Goal: Task Accomplishment & Management: Use online tool/utility

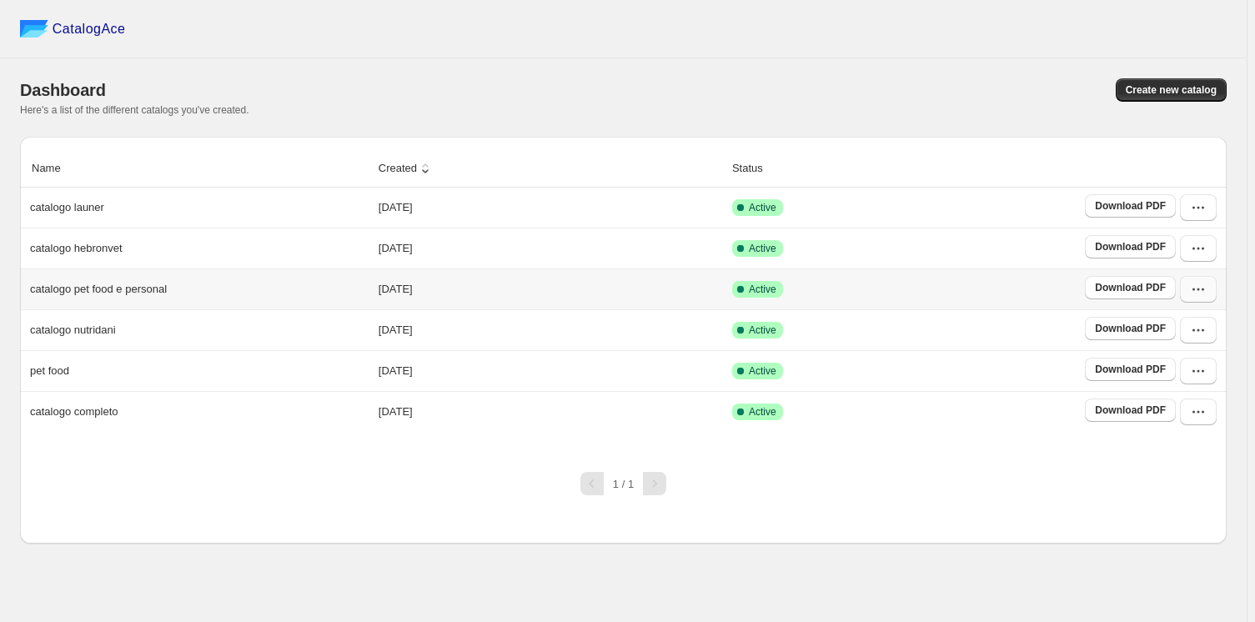
click at [1199, 289] on icon "button" at bounding box center [1198, 289] width 17 height 17
click at [1188, 389] on span "Duplicate Catalog" at bounding box center [1175, 403] width 45 height 29
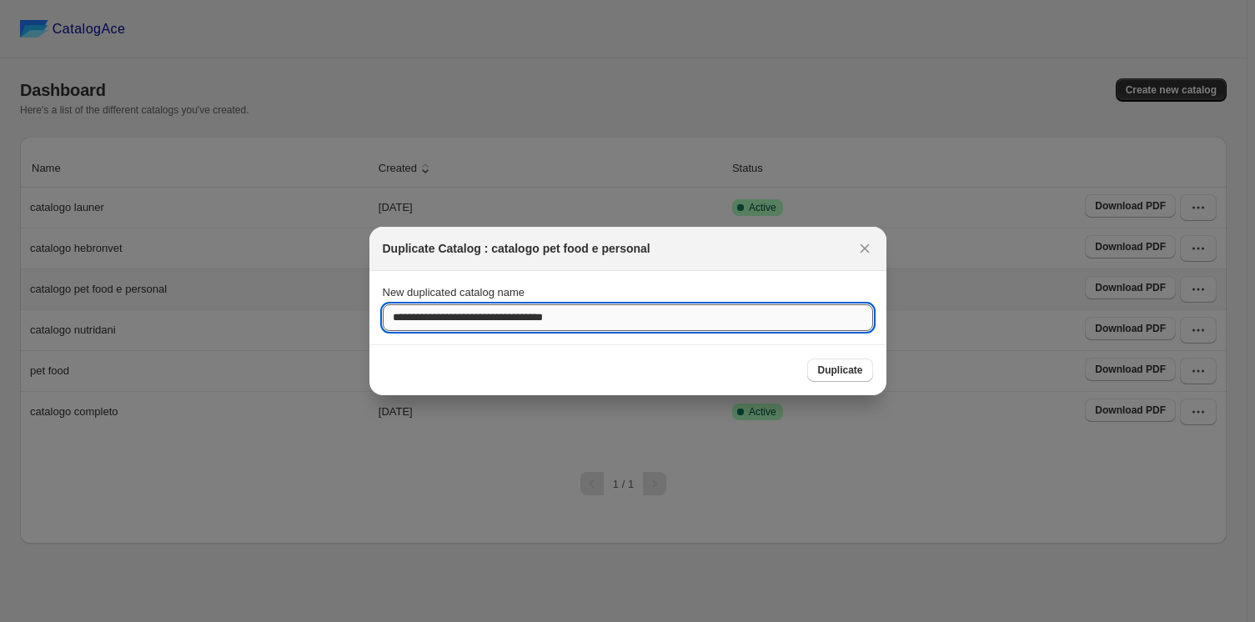
click at [630, 319] on input "**********" at bounding box center [628, 317] width 490 height 27
type input "*"
type input "**********"
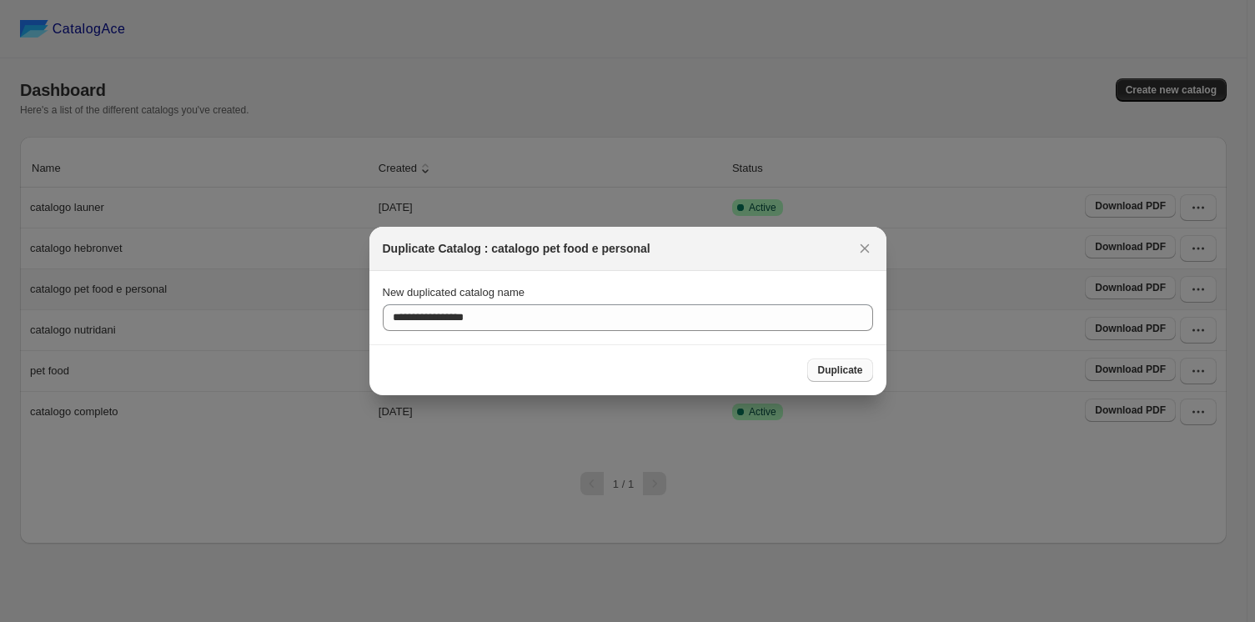
click at [837, 373] on span "Duplicate" at bounding box center [839, 370] width 45 height 13
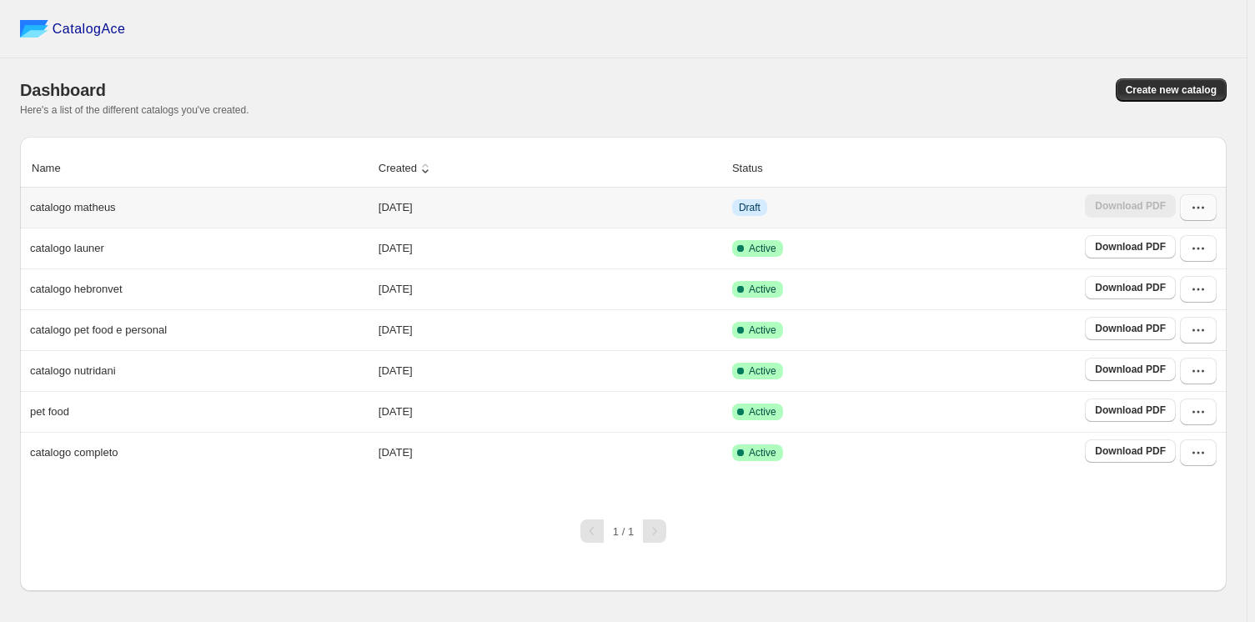
click at [1196, 203] on icon "button" at bounding box center [1198, 207] width 17 height 17
click at [1164, 351] on span "Edit" at bounding box center [1162, 357] width 18 height 13
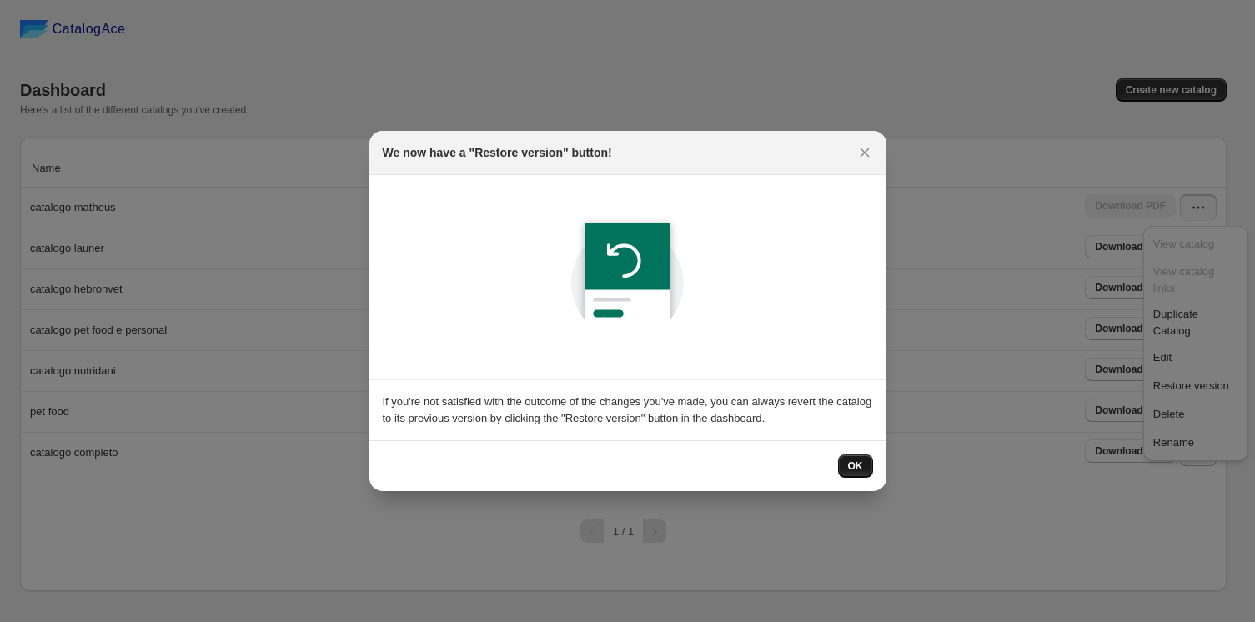
click at [863, 459] on button "OK" at bounding box center [855, 465] width 35 height 23
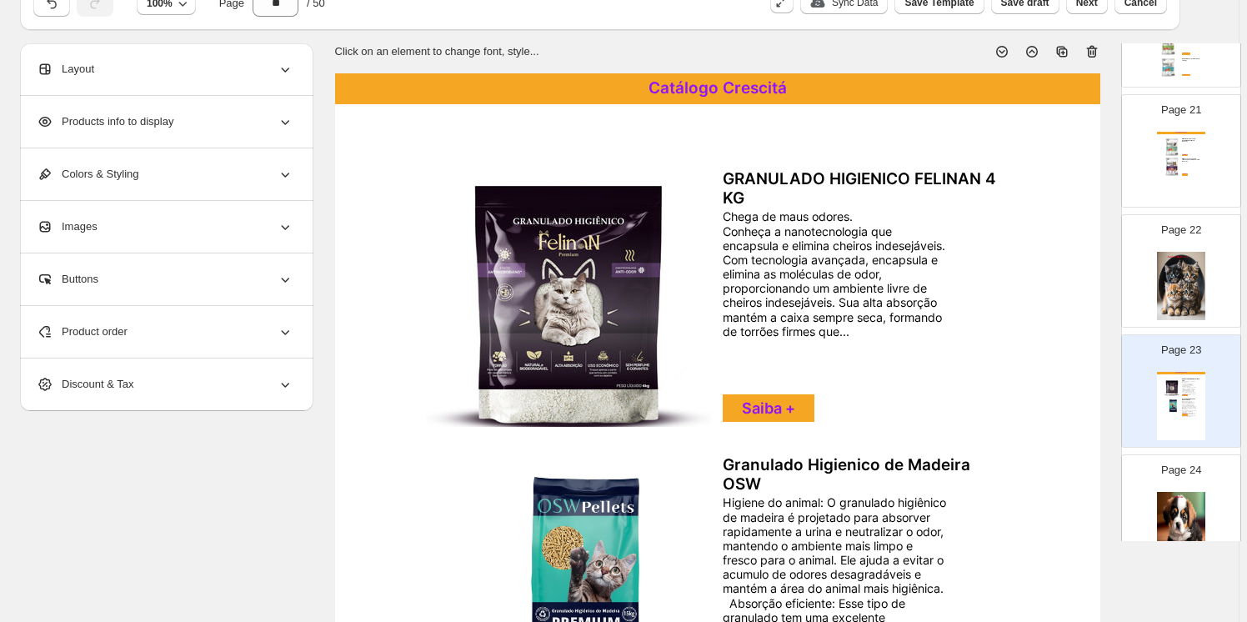
scroll to position [76, 0]
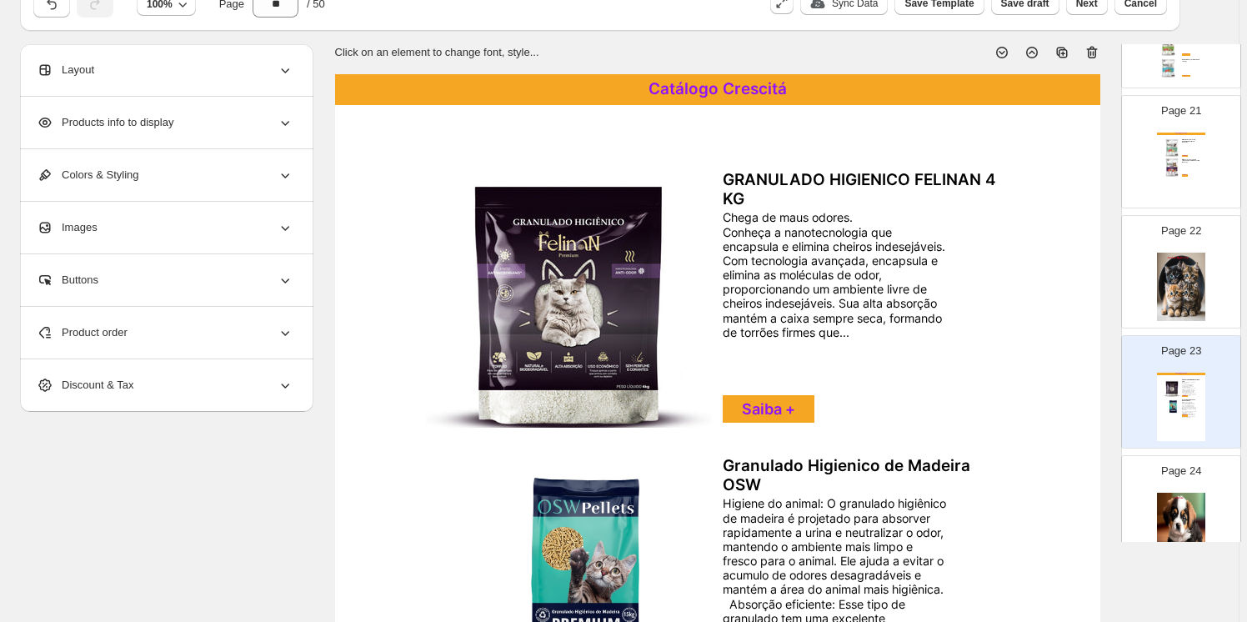
click at [1091, 51] on icon at bounding box center [1091, 53] width 11 height 13
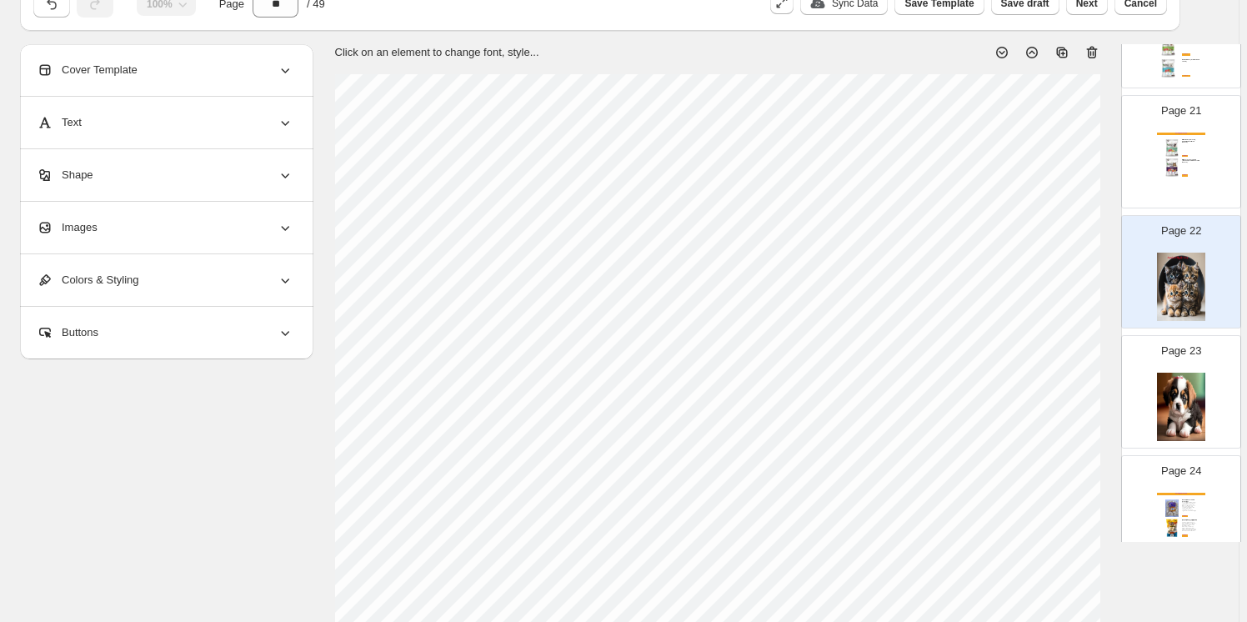
drag, startPoint x: 1094, startPoint y: 51, endPoint x: 1089, endPoint y: 61, distance: 11.2
click at [1095, 51] on icon at bounding box center [1092, 52] width 17 height 17
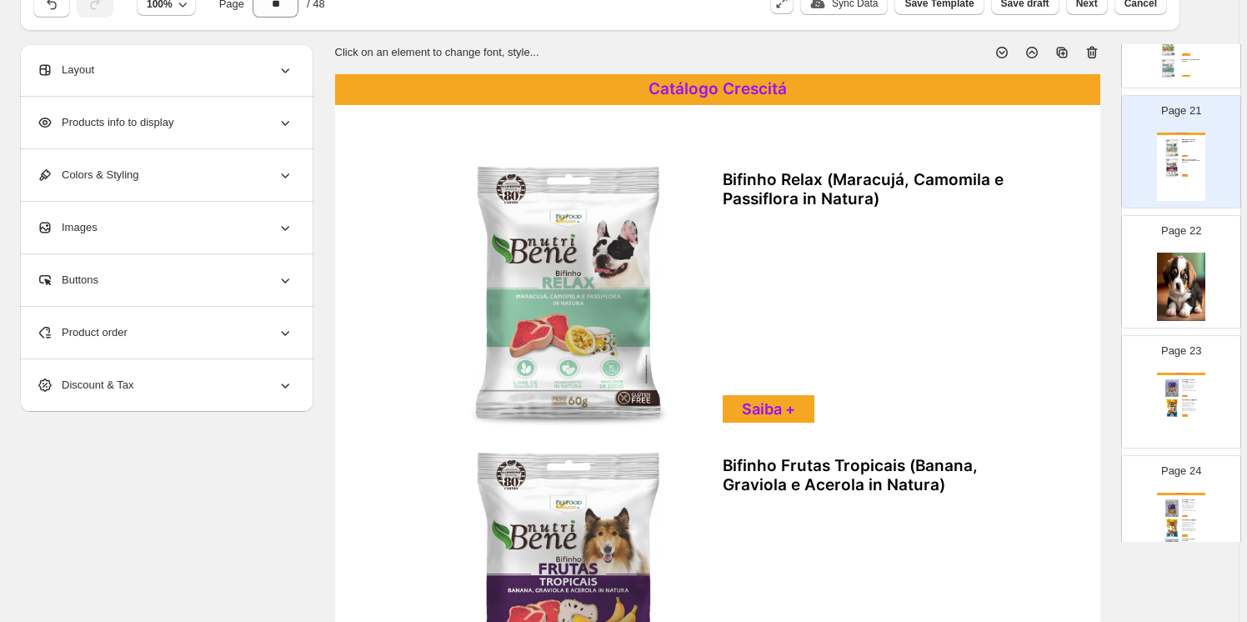
click at [1187, 281] on img at bounding box center [1181, 287] width 48 height 68
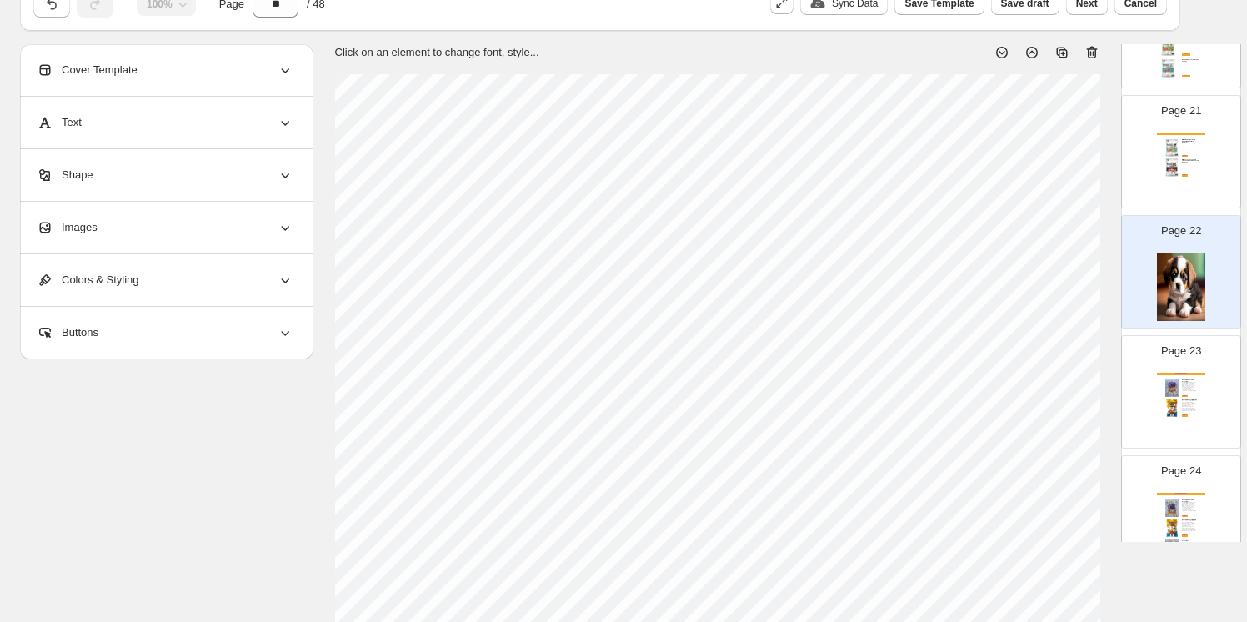
click at [1095, 48] on icon at bounding box center [1092, 52] width 17 height 17
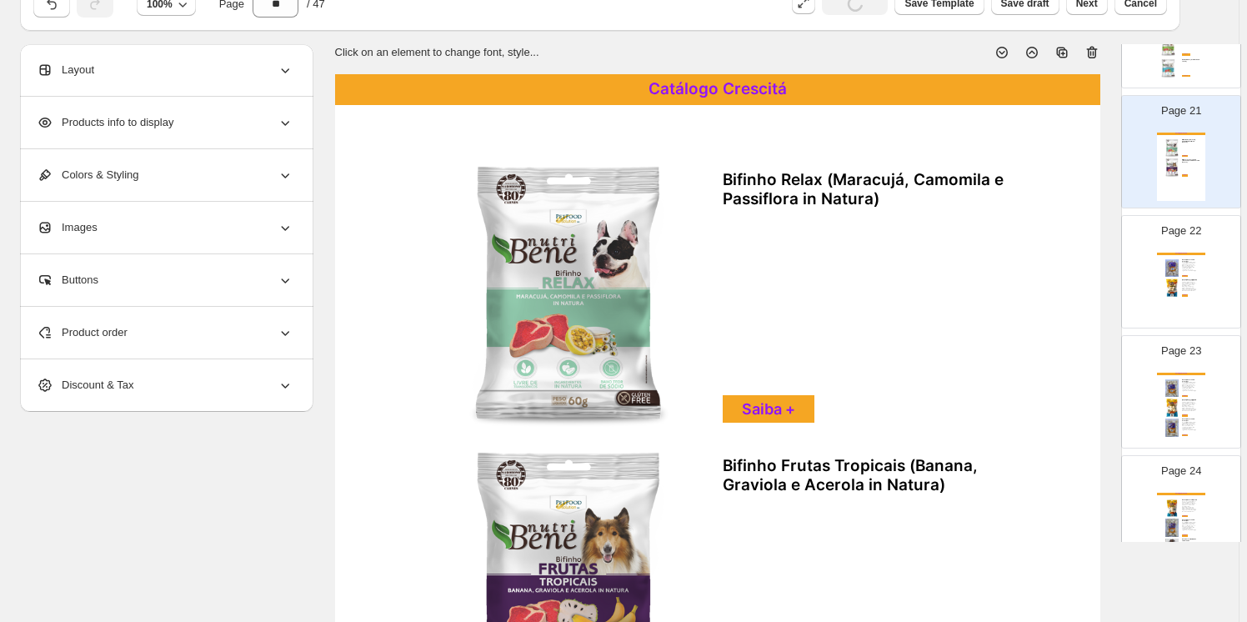
drag, startPoint x: 1182, startPoint y: 268, endPoint x: 1160, endPoint y: 243, distance: 33.7
click at [1182, 268] on div "Catálogo Crescitá Osso 2/3 Natural 1 KG Crescipet Osso 2/3 Natural Crescipet sã…" at bounding box center [1181, 287] width 48 height 68
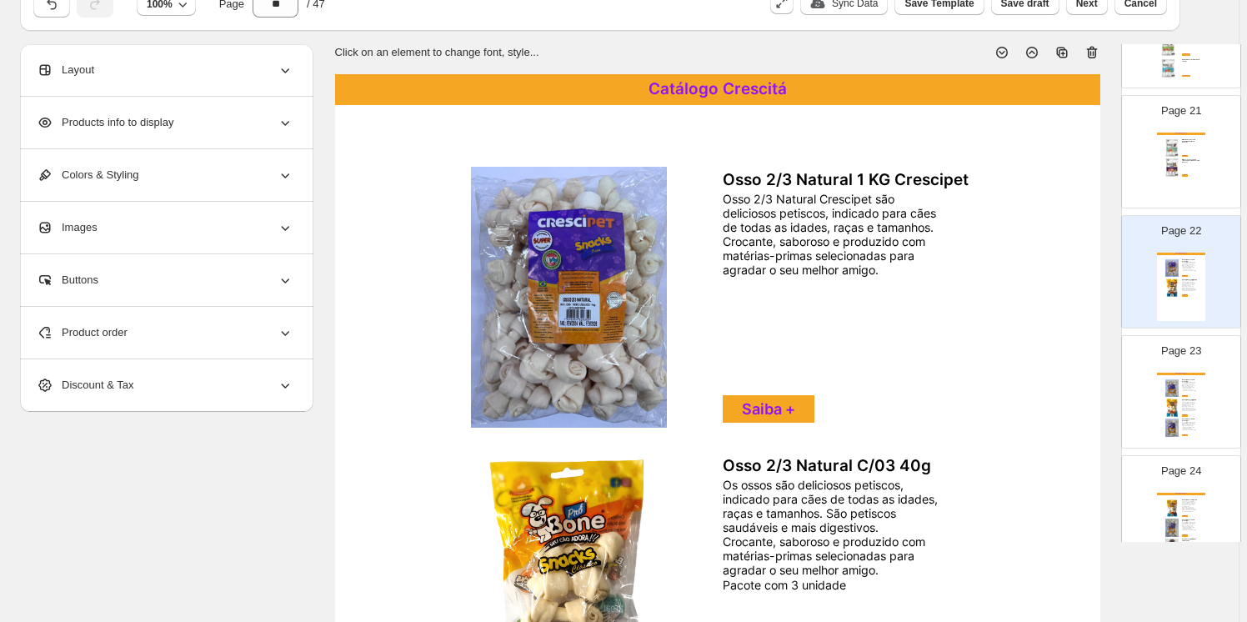
click at [1101, 48] on icon at bounding box center [1092, 52] width 17 height 17
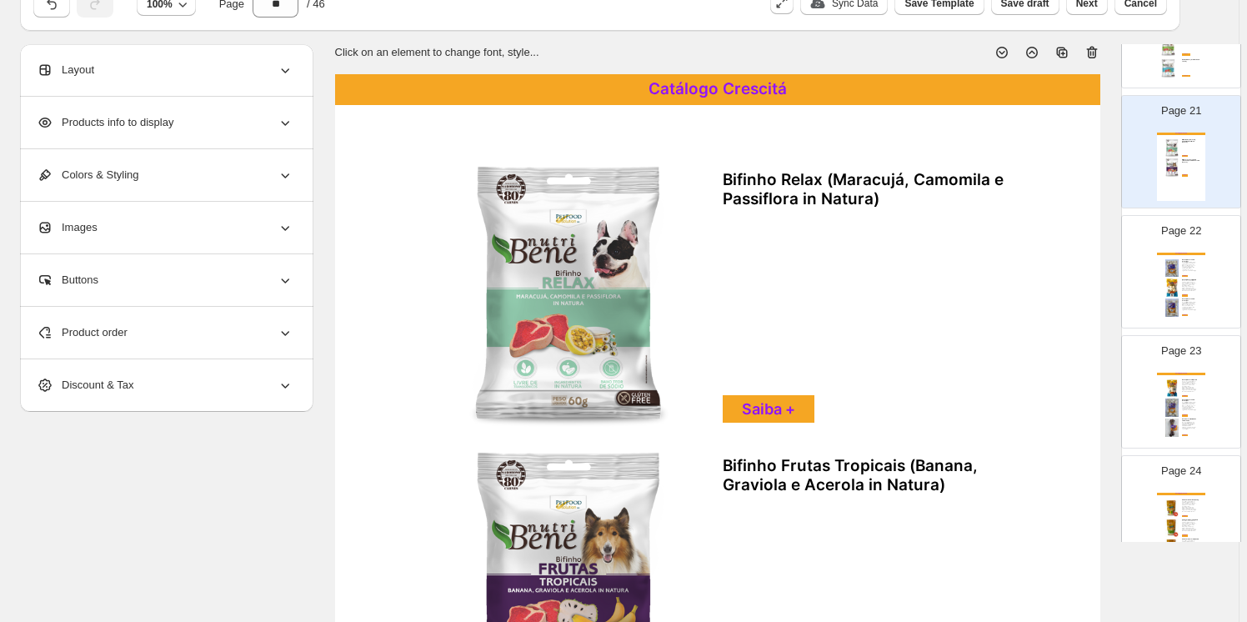
drag, startPoint x: 1192, startPoint y: 279, endPoint x: 1144, endPoint y: 197, distance: 95.7
click at [1190, 272] on div "Page 22 Catálogo Crescitá Osso 3/4 Natural 1 KG Crescipet Osso 3/4 Natural Cres…" at bounding box center [1181, 271] width 120 height 113
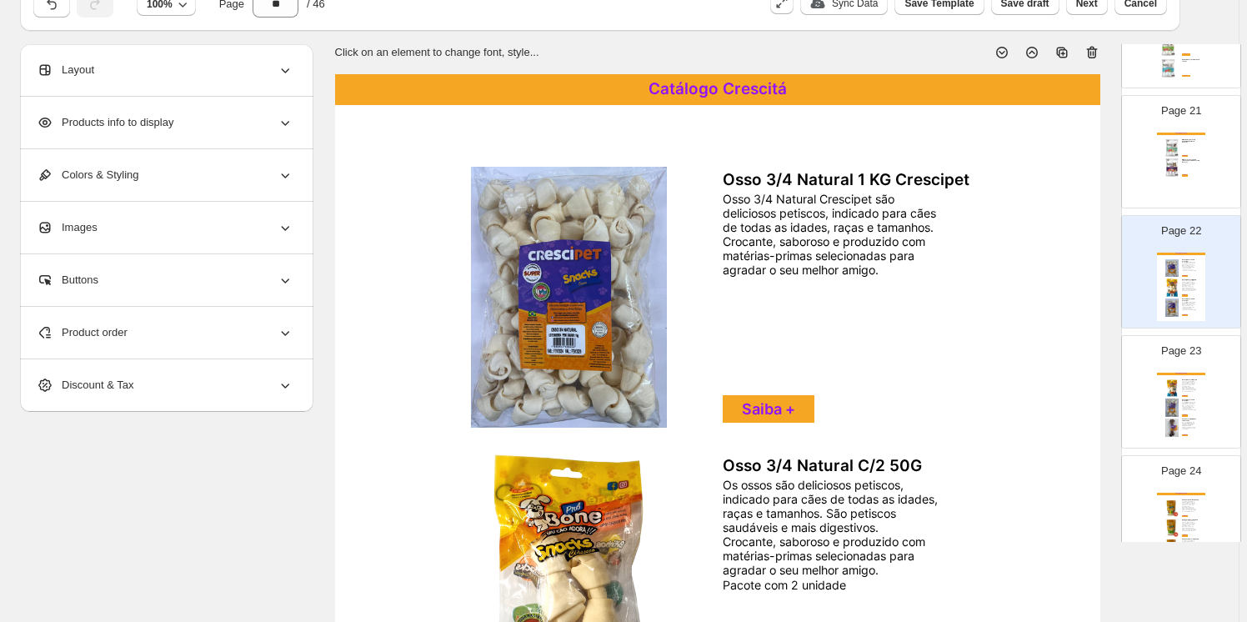
drag, startPoint x: 1096, startPoint y: 46, endPoint x: 1100, endPoint y: 184, distance: 138.5
click at [1096, 47] on icon at bounding box center [1092, 52] width 17 height 17
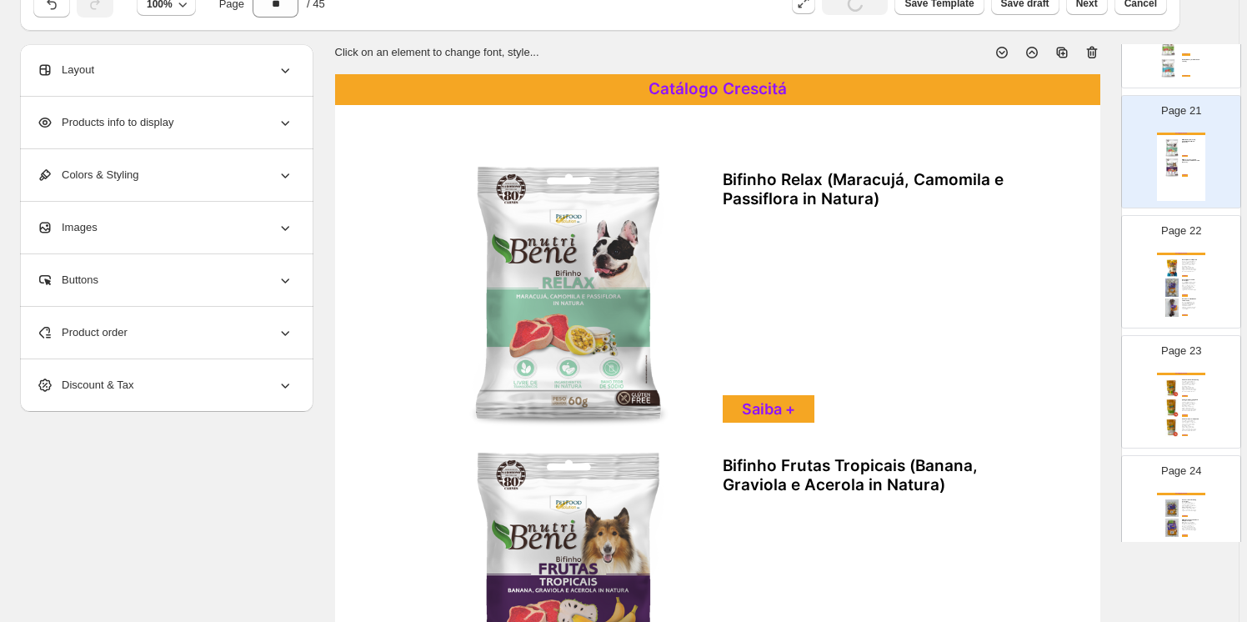
click at [1185, 268] on div "Catálogo Crescitá Osso 4/5 Natural C/01 45G Os ossos são deliciosos petiscos, i…" at bounding box center [1181, 287] width 48 height 68
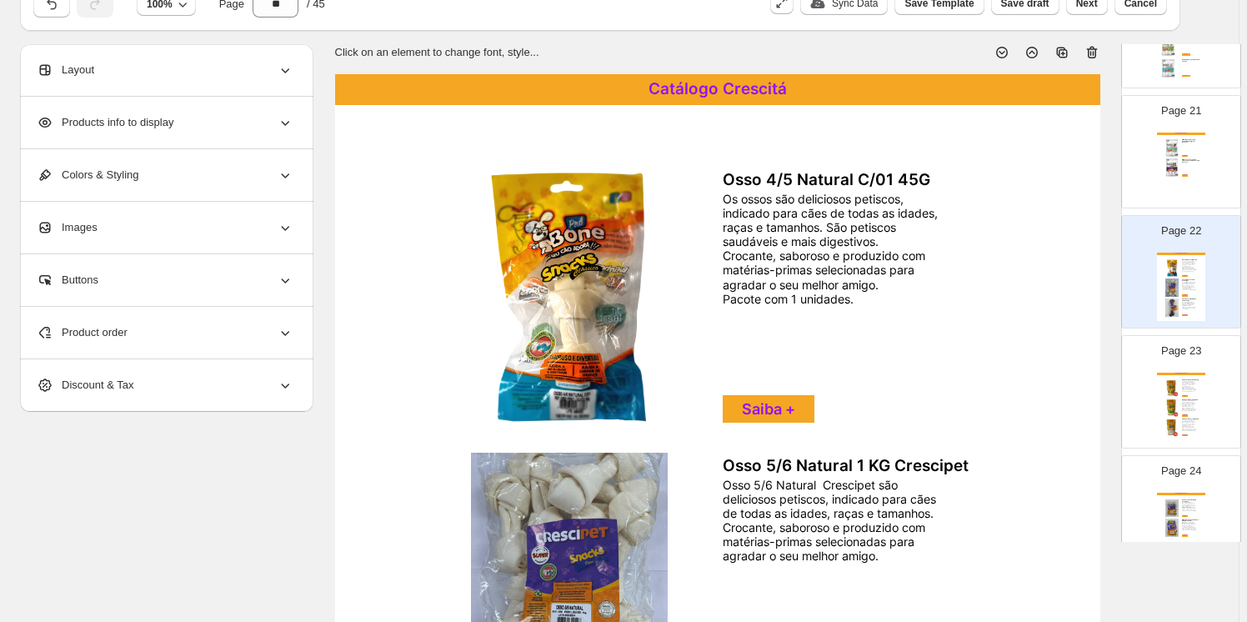
click at [1094, 49] on icon at bounding box center [1092, 52] width 17 height 17
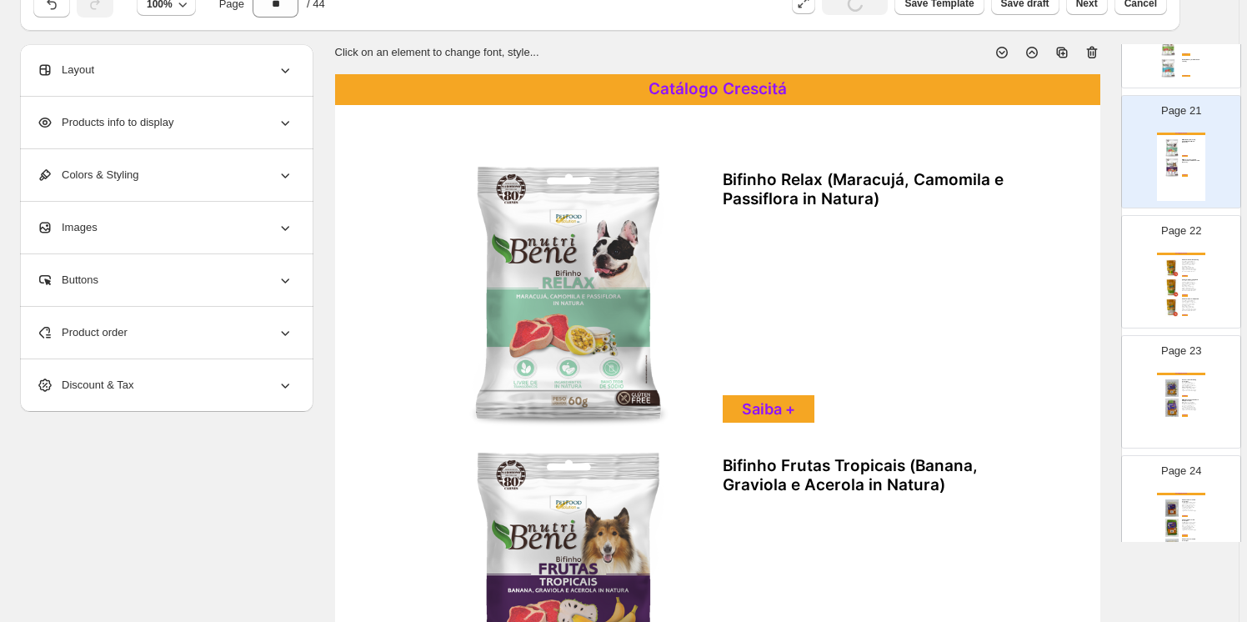
click at [1189, 262] on div "Os palitos, são deliciosos petiscos, indicado para cães de todas as idades, raç…" at bounding box center [1189, 266] width 14 height 11
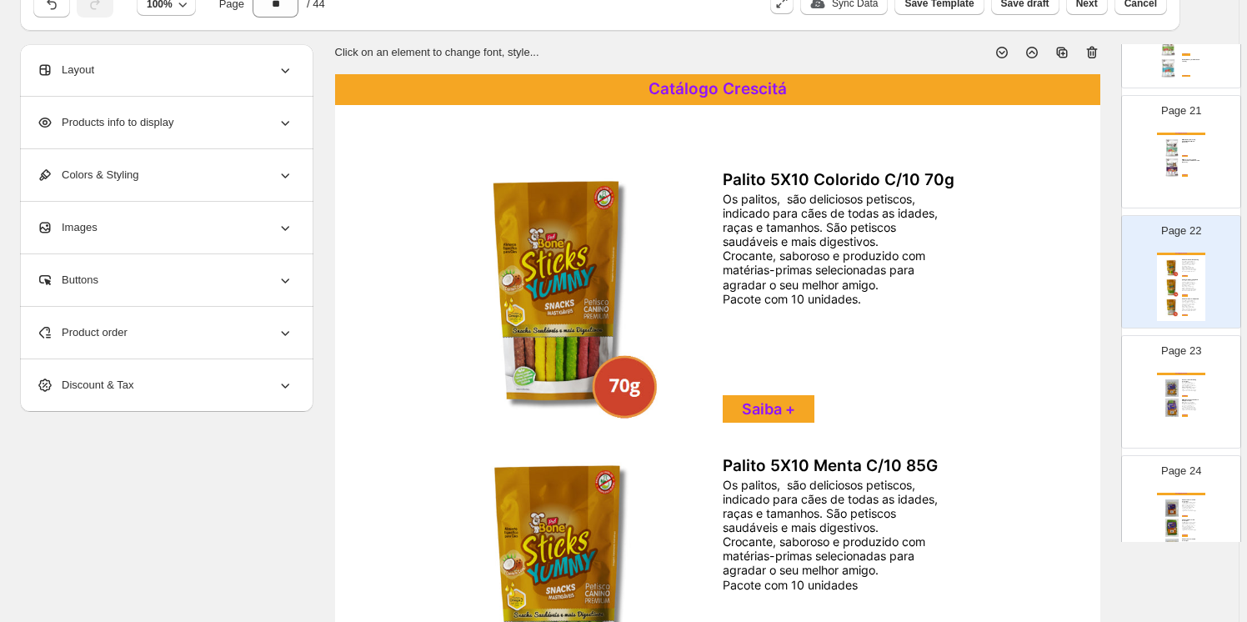
click at [1092, 49] on icon at bounding box center [1092, 52] width 17 height 17
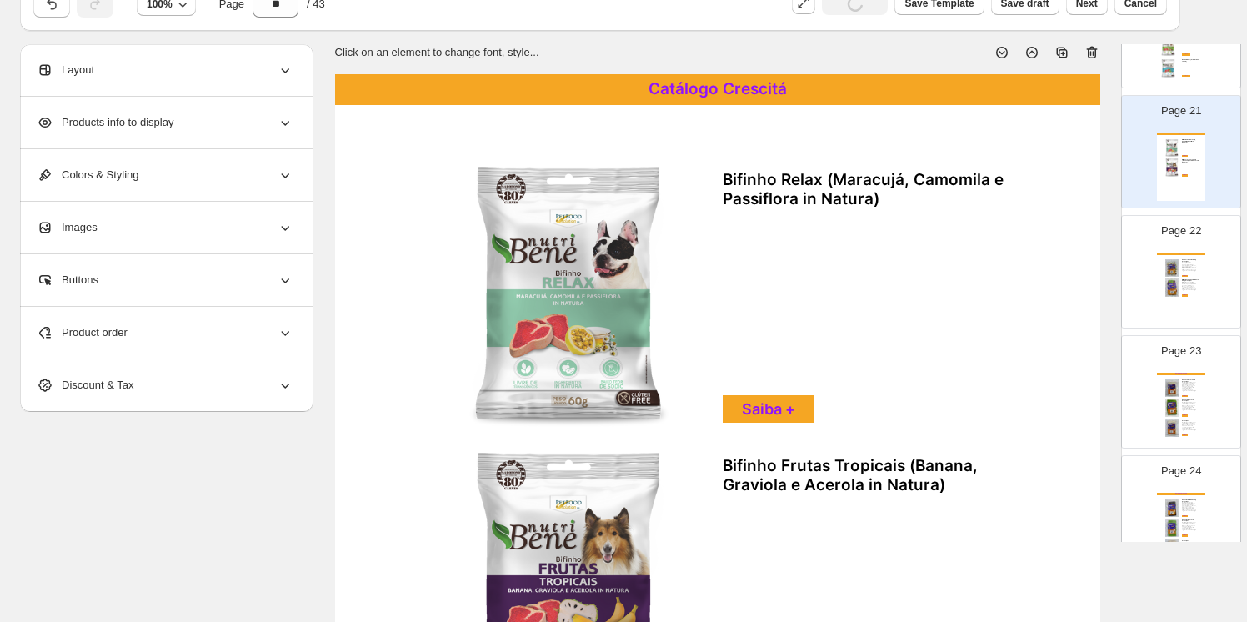
drag, startPoint x: 1184, startPoint y: 277, endPoint x: 1167, endPoint y: 285, distance: 18.6
click at [1184, 282] on div "Bifinho Recheado Flex Menta Crescipet são um delicioso petisco, indicado para c…" at bounding box center [1189, 286] width 14 height 9
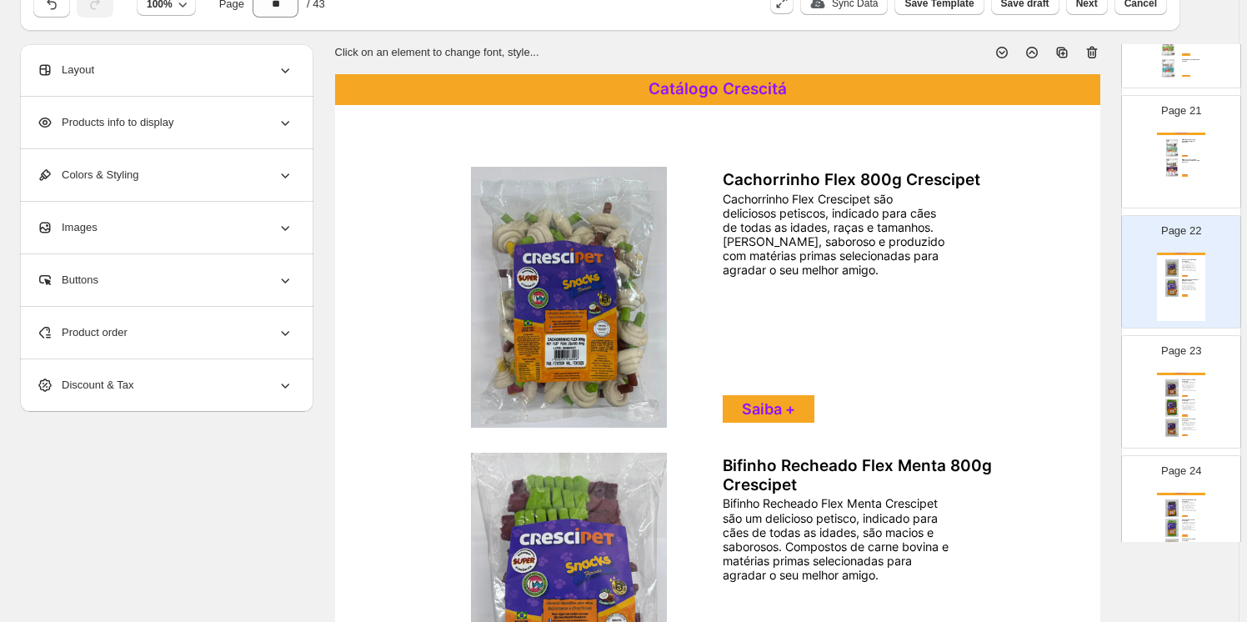
click at [1102, 46] on section "Click on an element to change font, style... Catálogo Crescitá Cachorrinho Flex…" at bounding box center [718, 554] width 808 height 1021
click at [1092, 50] on icon at bounding box center [1092, 52] width 17 height 17
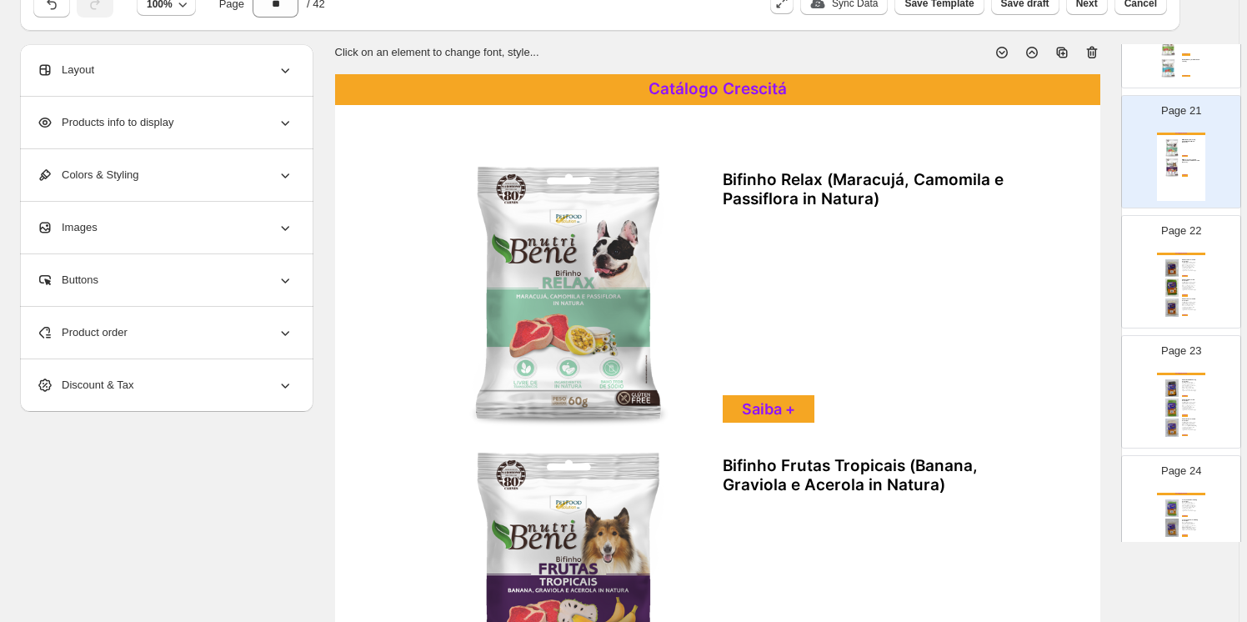
click at [1182, 275] on div "Saiba +" at bounding box center [1185, 276] width 6 height 2
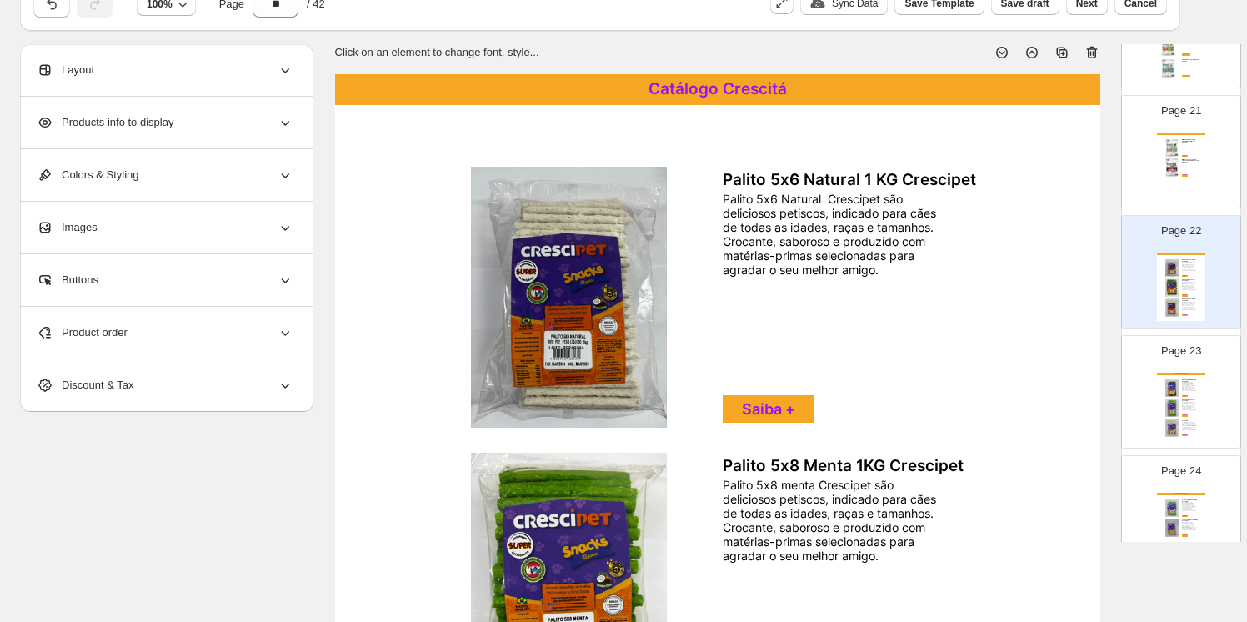
click at [1094, 52] on icon at bounding box center [1092, 52] width 17 height 17
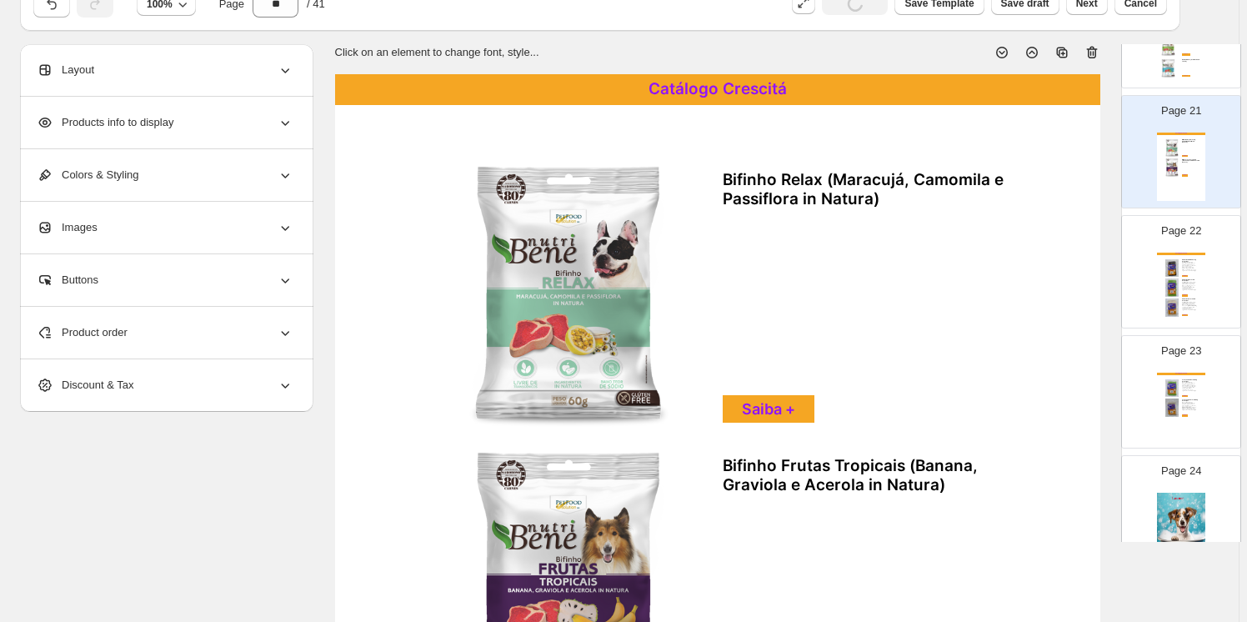
click at [1193, 280] on div "Palito Flex Menta 1 KG Crescipet ﻿Palito Flex Menta Crescipet são deliciosos pe…" at bounding box center [1191, 285] width 18 height 12
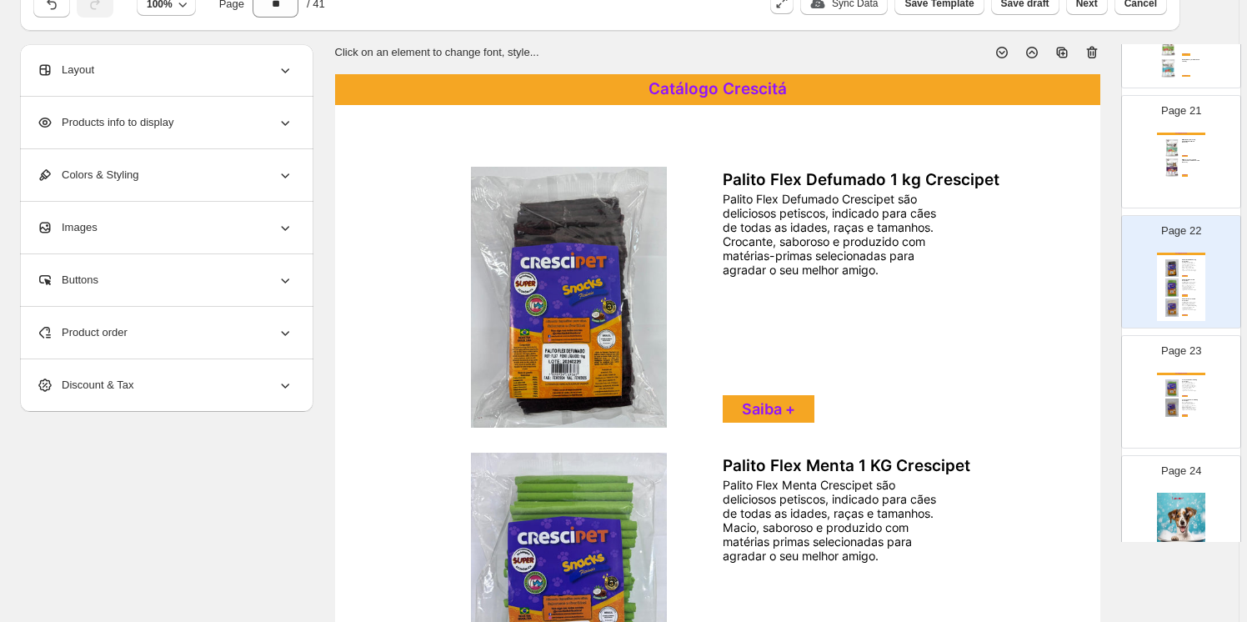
click at [1094, 52] on icon at bounding box center [1092, 52] width 17 height 17
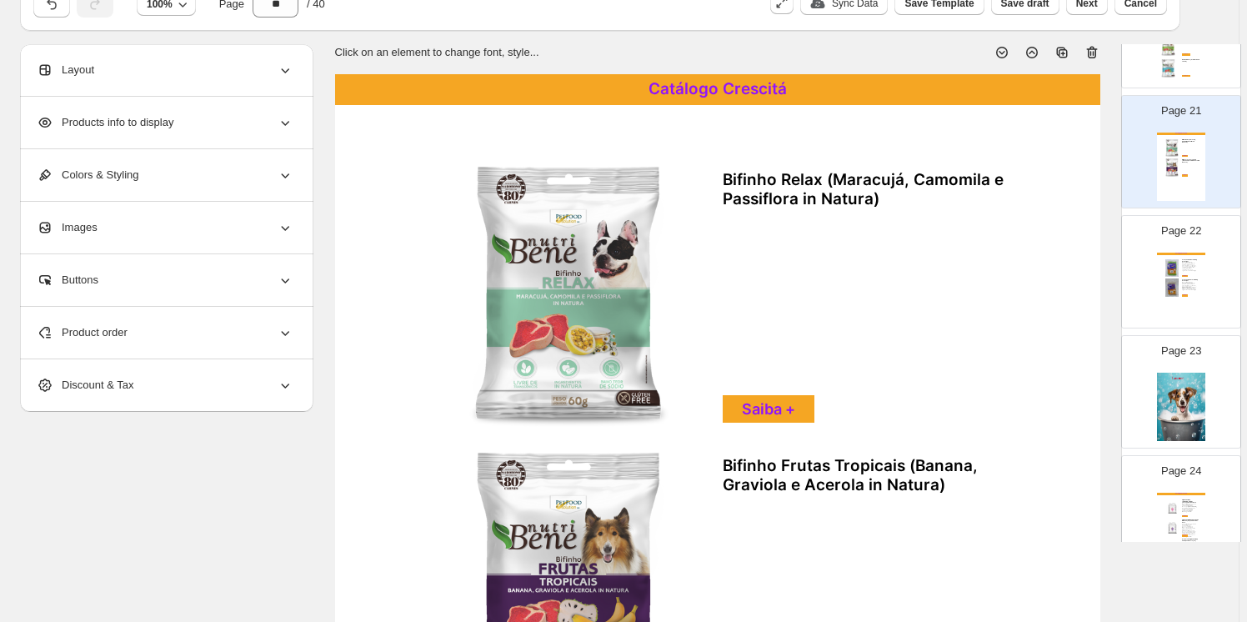
click at [1187, 383] on img at bounding box center [1181, 407] width 48 height 68
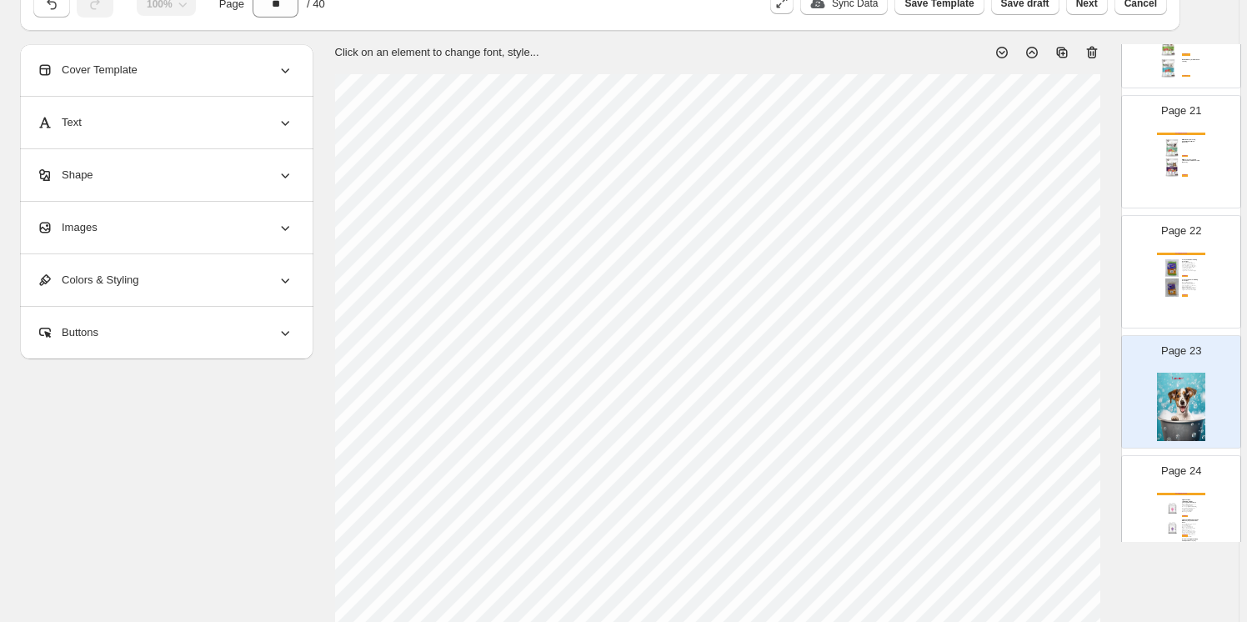
click at [1093, 49] on icon at bounding box center [1092, 52] width 17 height 17
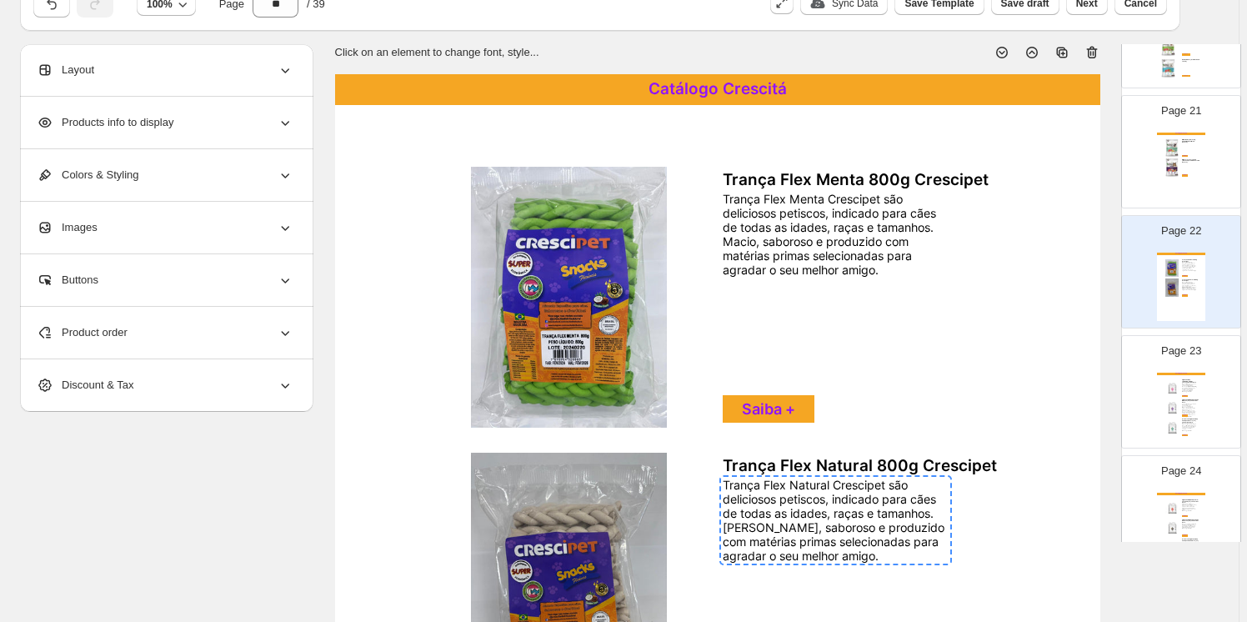
click at [1188, 373] on div "Catálogo Crescitá" at bounding box center [1181, 374] width 48 height 3
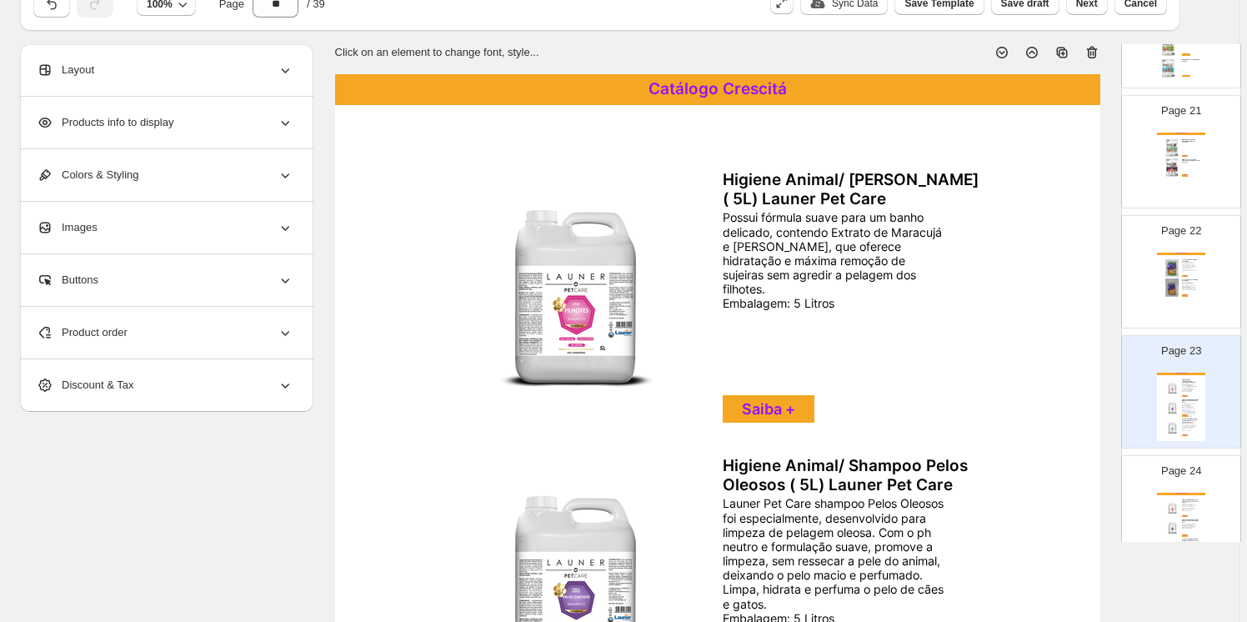
drag, startPoint x: 1096, startPoint y: 49, endPoint x: 1095, endPoint y: 58, distance: 8.4
click at [1096, 50] on icon at bounding box center [1092, 52] width 17 height 17
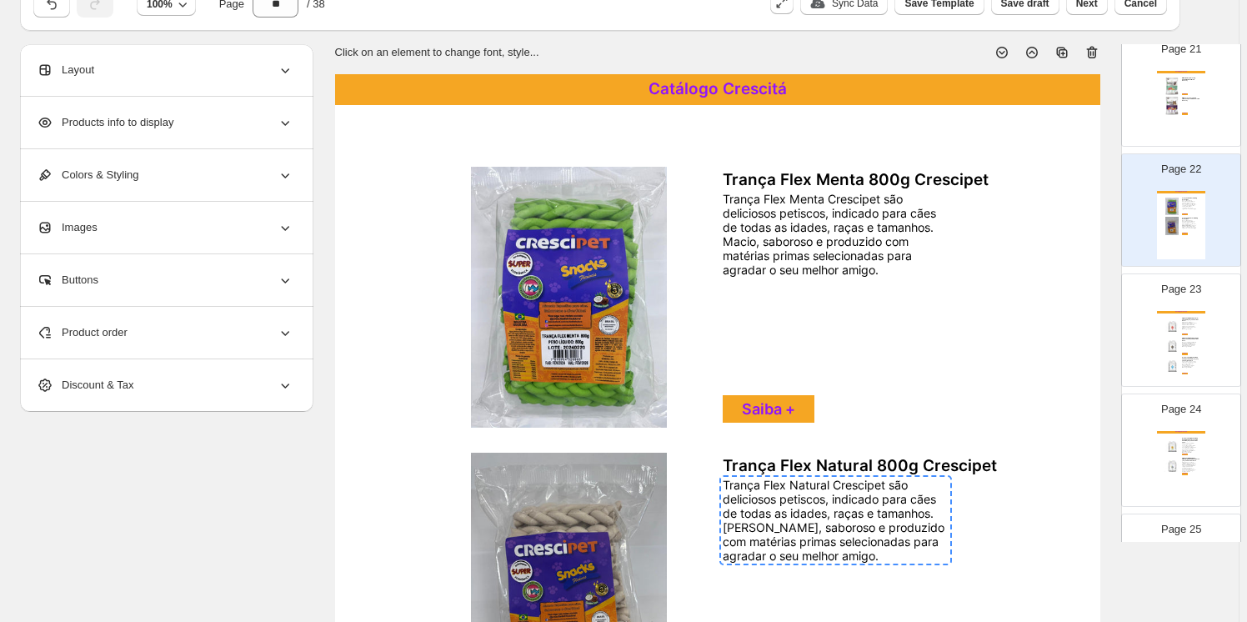
click at [1196, 301] on div "Page 23 Catálogo Crescitá Higiene Animal/ Shampoo Pré-Lavagem (5L) Launer Pet C…" at bounding box center [1174, 324] width 105 height 112
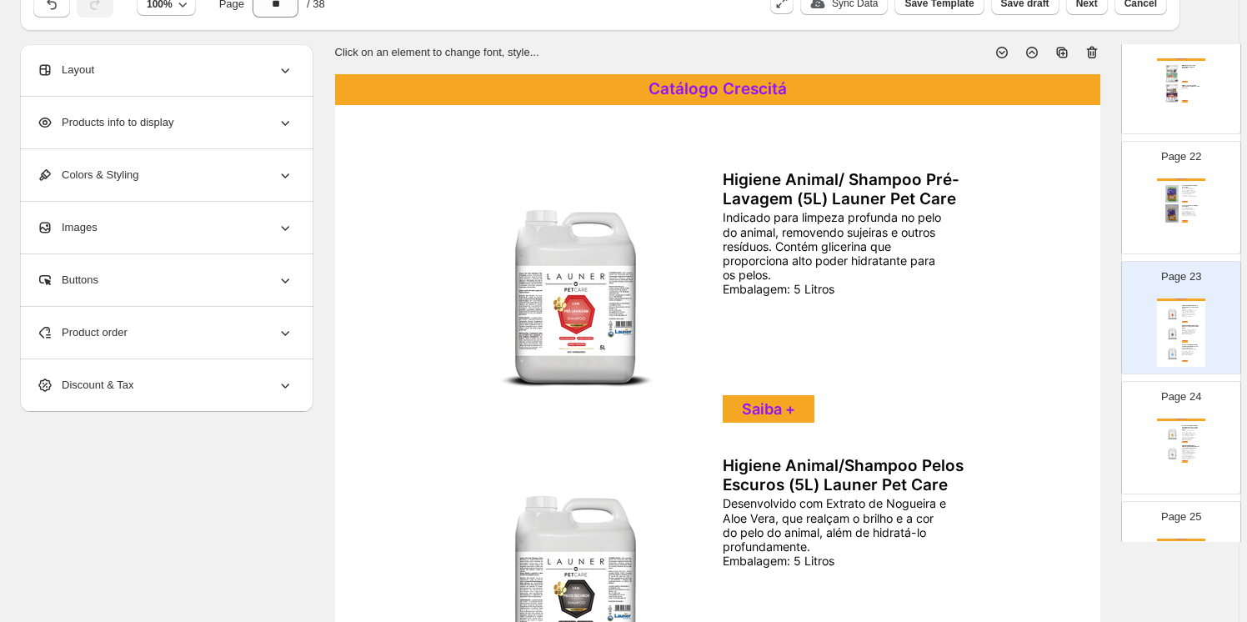
scroll to position [77, 0]
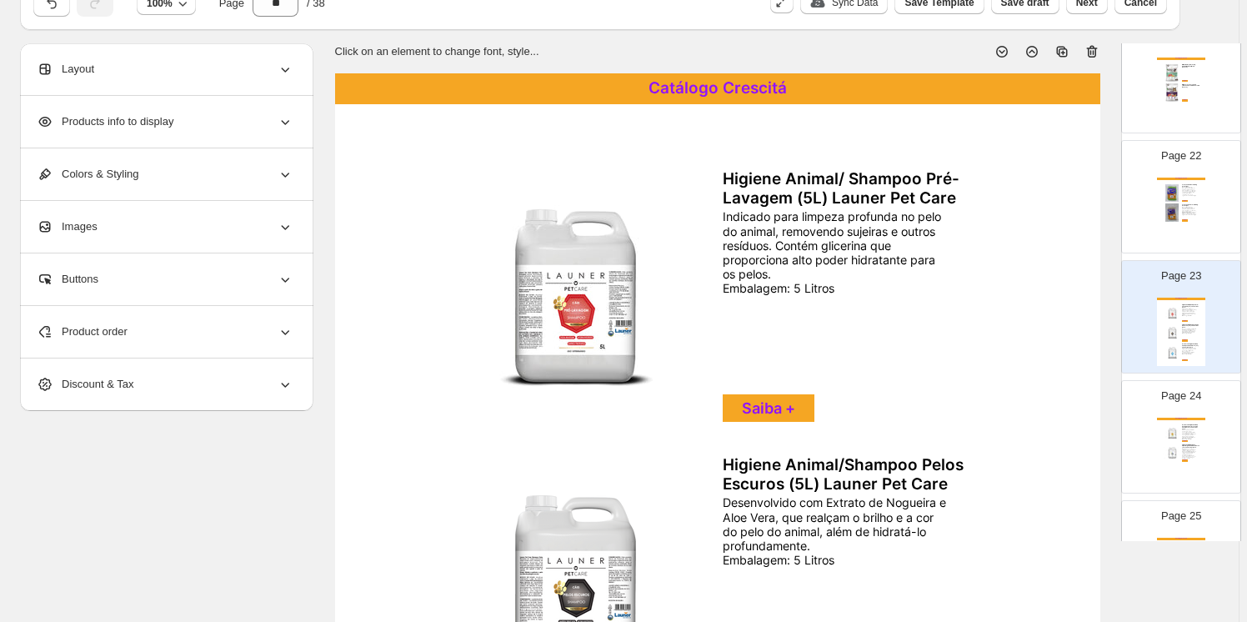
click at [1091, 51] on icon at bounding box center [1091, 52] width 2 height 5
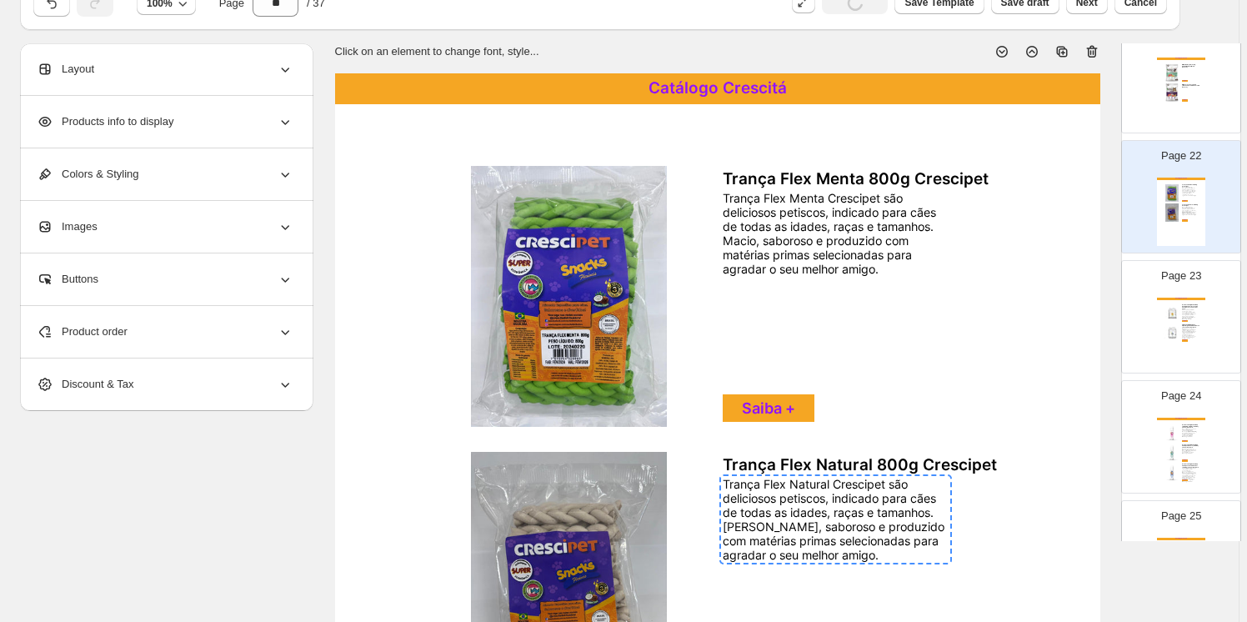
drag, startPoint x: 1180, startPoint y: 339, endPoint x: 1155, endPoint y: 350, distance: 27.6
click at [1178, 339] on div "Catálogo Crescitá Produto de Higiene Animal/ Condicionador Proteção Térmica (5L…" at bounding box center [1181, 332] width 48 height 68
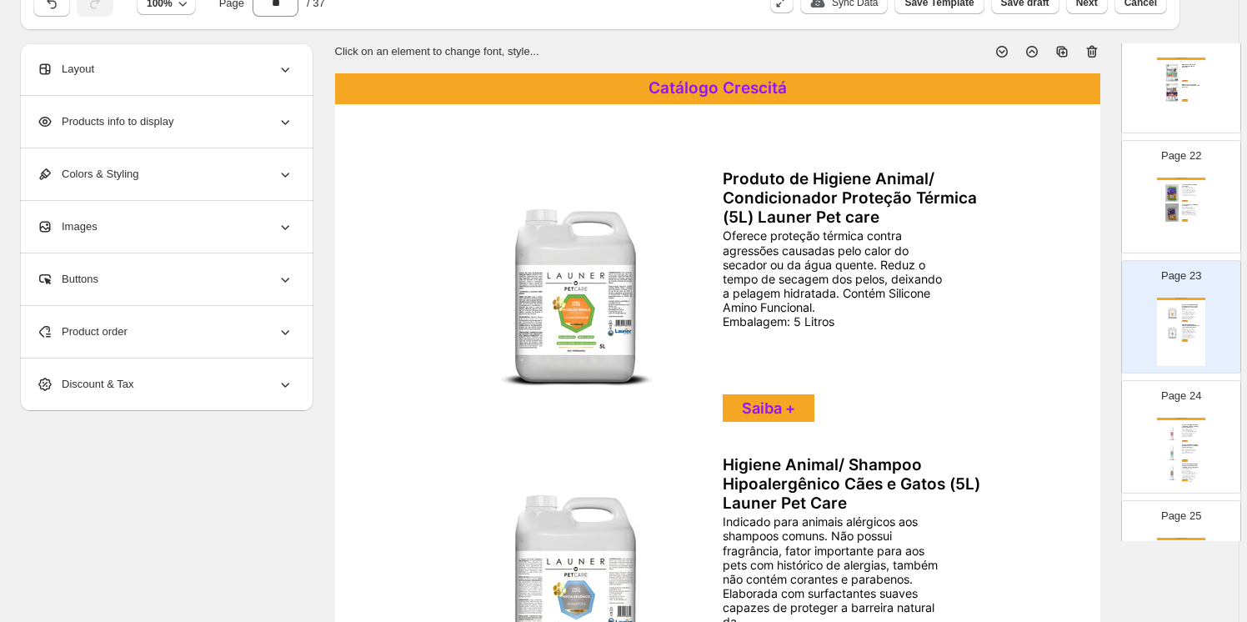
drag, startPoint x: 1092, startPoint y: 49, endPoint x: 1066, endPoint y: 162, distance: 115.5
click at [1093, 50] on icon at bounding box center [1092, 51] width 17 height 17
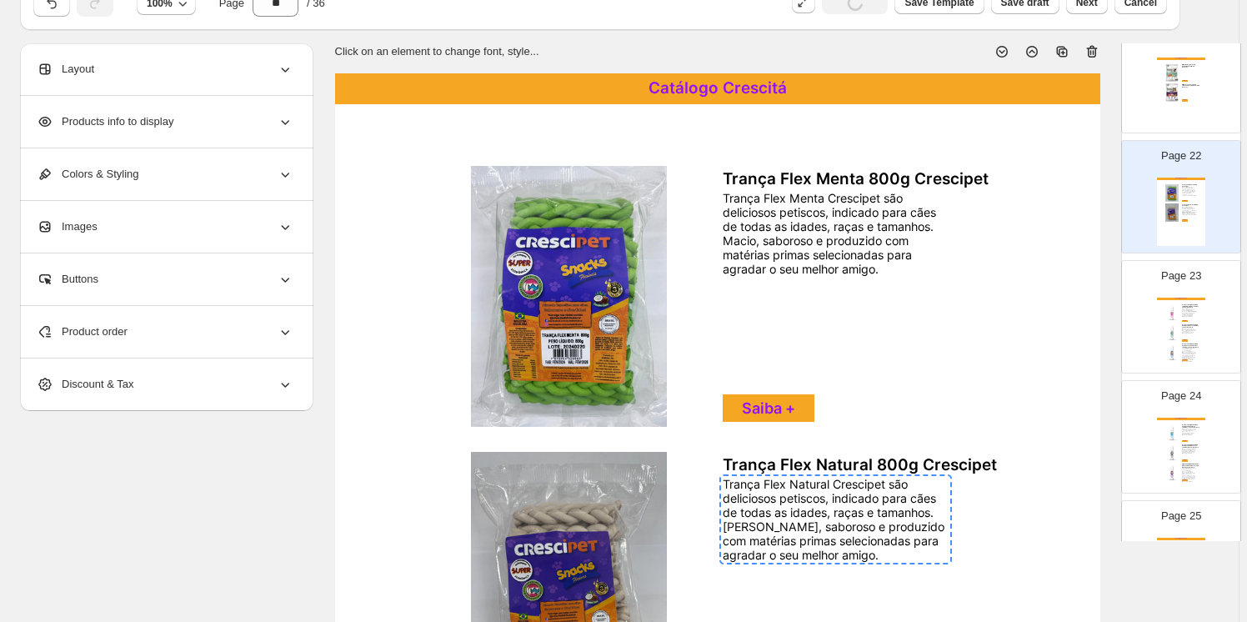
click at [1186, 324] on div "Produto de Higiene Animal/ Shampoo Neutro (300ML) Launer Pet Care Recomendado p…" at bounding box center [1191, 329] width 18 height 10
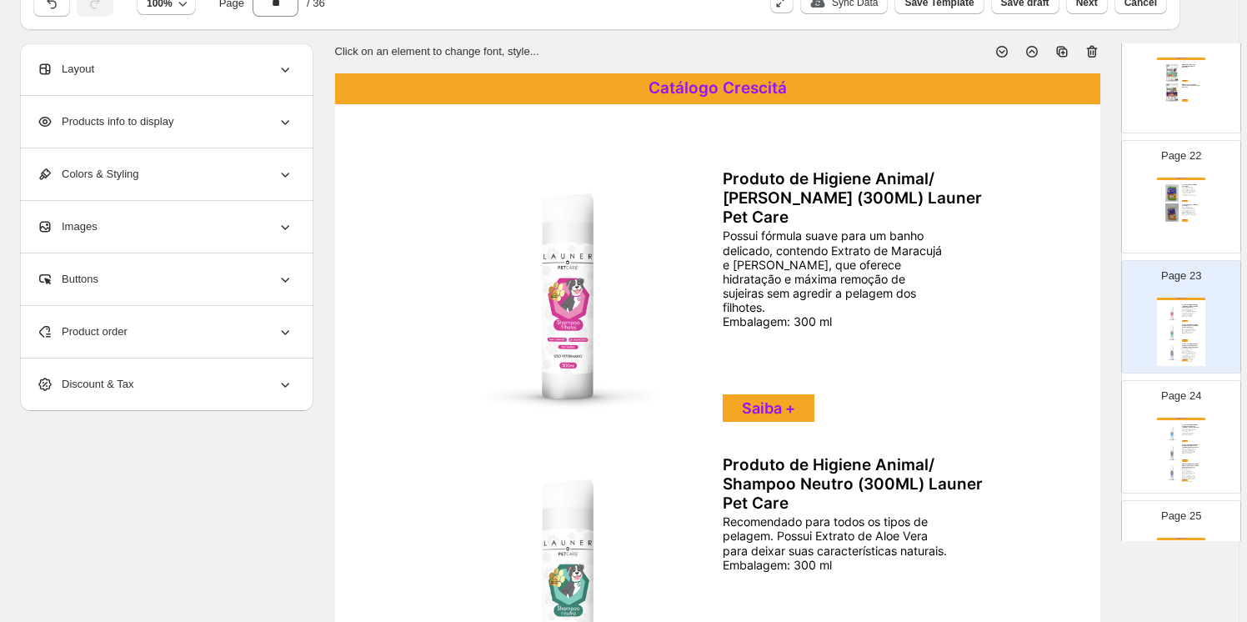
drag, startPoint x: 1093, startPoint y: 51, endPoint x: 1079, endPoint y: 115, distance: 65.7
click at [1094, 52] on icon at bounding box center [1092, 51] width 17 height 17
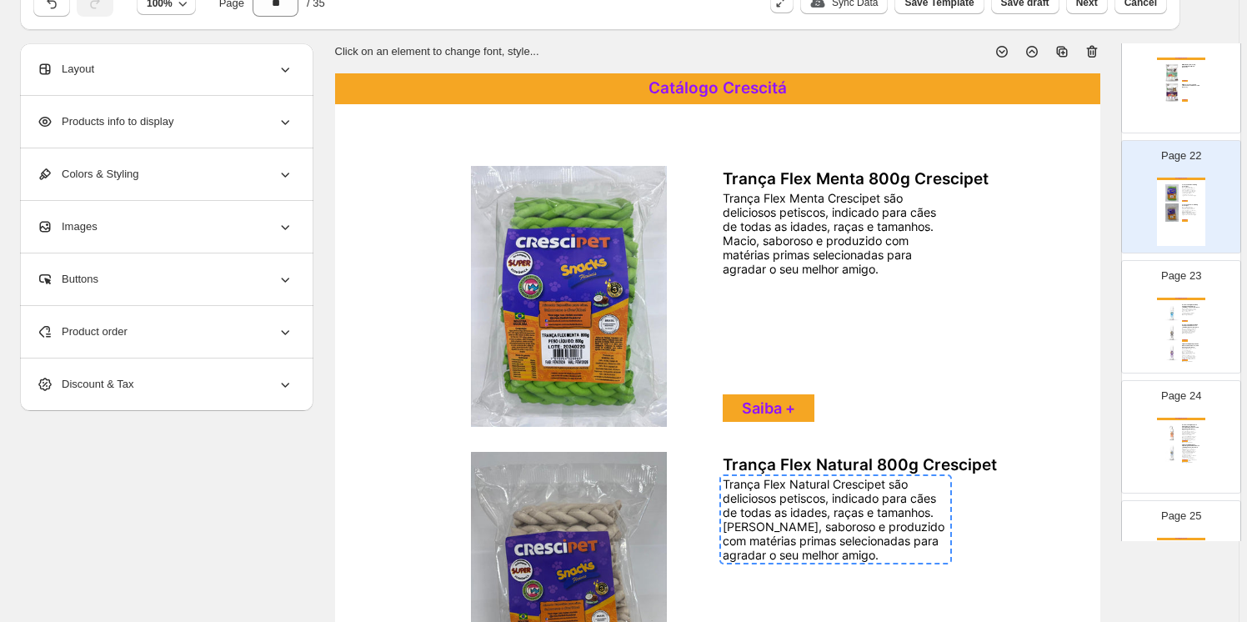
click at [1176, 315] on img at bounding box center [1172, 313] width 18 height 18
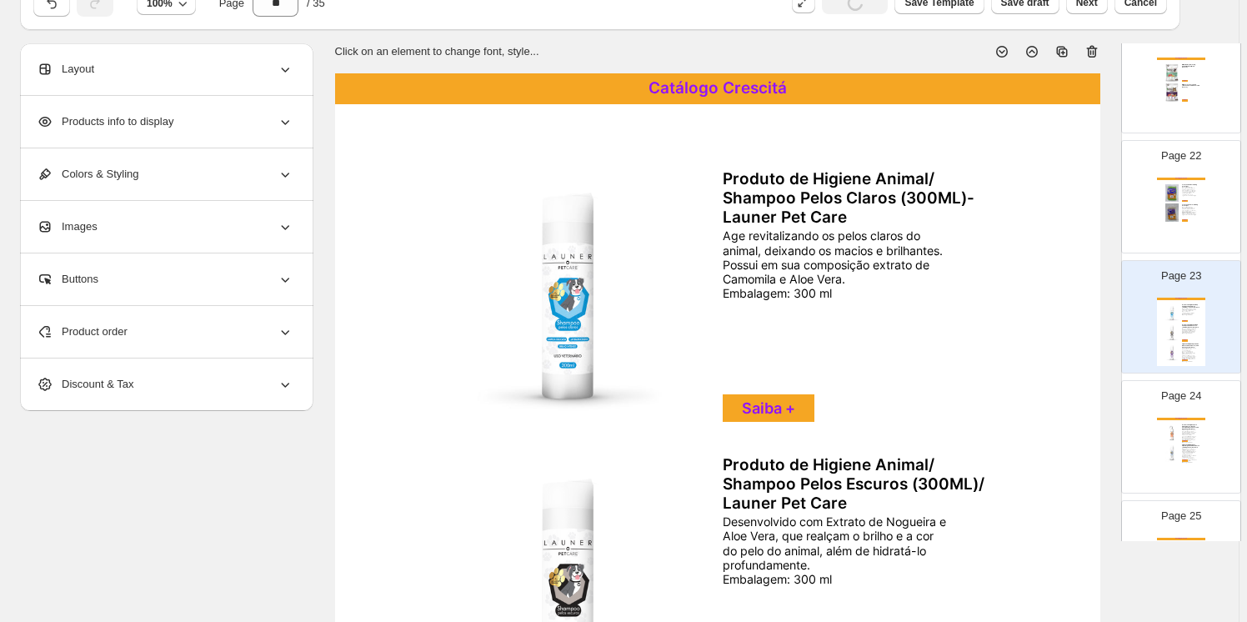
drag, startPoint x: 1094, startPoint y: 48, endPoint x: 1084, endPoint y: 61, distance: 16.0
click at [1092, 52] on icon at bounding box center [1092, 51] width 17 height 17
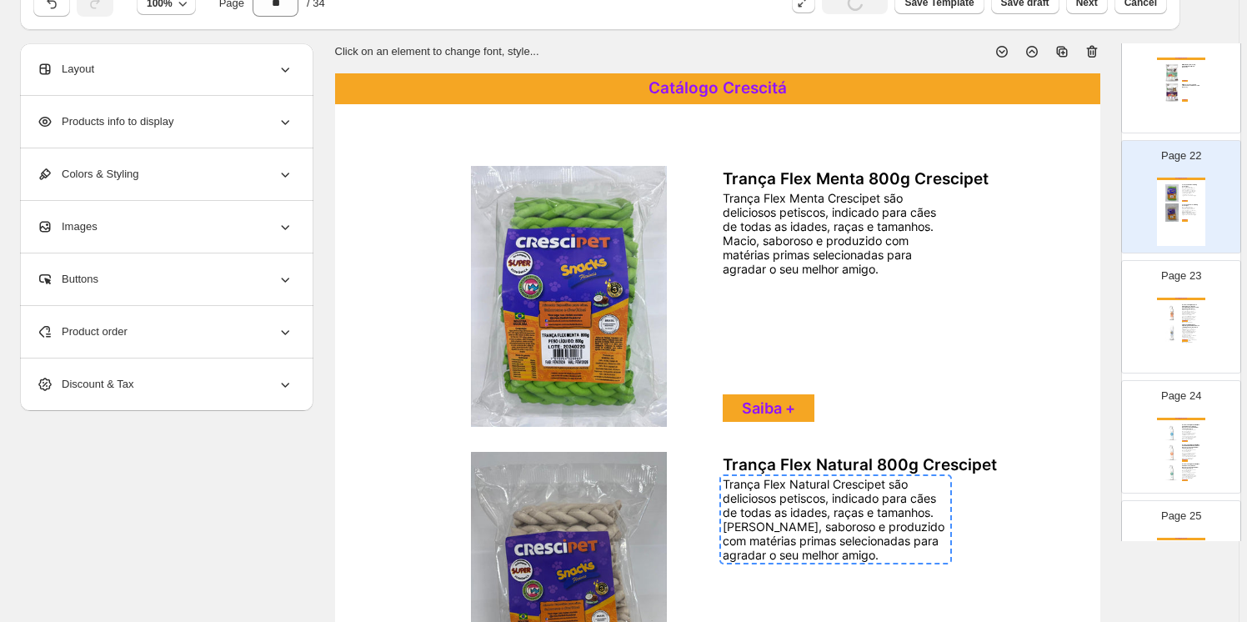
drag, startPoint x: 1189, startPoint y: 316, endPoint x: 1136, endPoint y: 340, distance: 57.8
click at [1186, 317] on div "Catálogo Crescitá Produto de Higiene para Cães e Gatos - Banho Seco/Shampoo a S…" at bounding box center [1181, 332] width 48 height 68
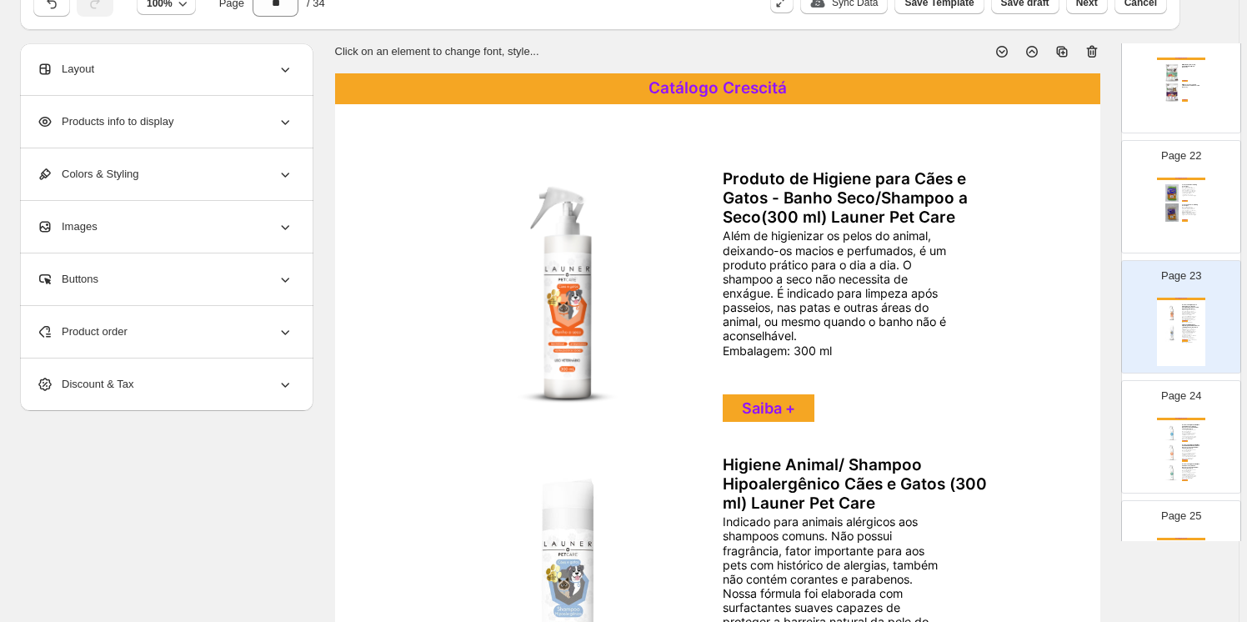
drag, startPoint x: 1092, startPoint y: 51, endPoint x: 1086, endPoint y: 108, distance: 57.1
click at [1092, 51] on icon at bounding box center [1092, 51] width 17 height 17
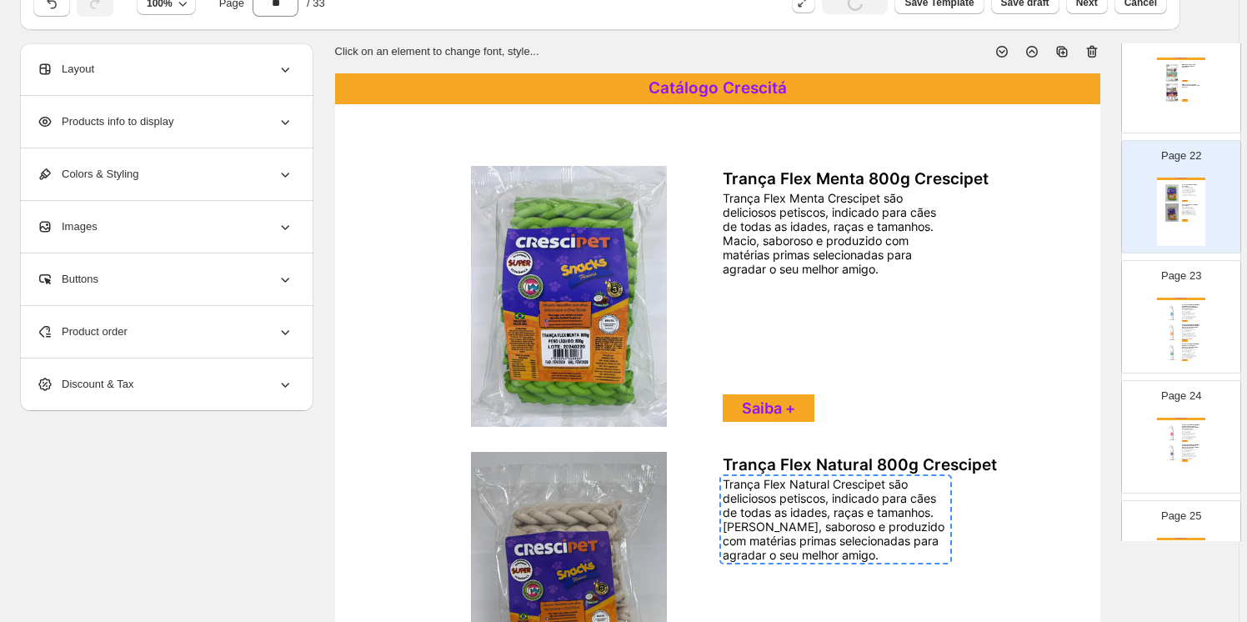
drag, startPoint x: 1192, startPoint y: 326, endPoint x: 1178, endPoint y: 333, distance: 15.7
click at [1184, 330] on div "Page 23 Catálogo Crescitá Produto de Higiene Animal / Deo Colônia Machos ( Cães…" at bounding box center [1181, 316] width 120 height 113
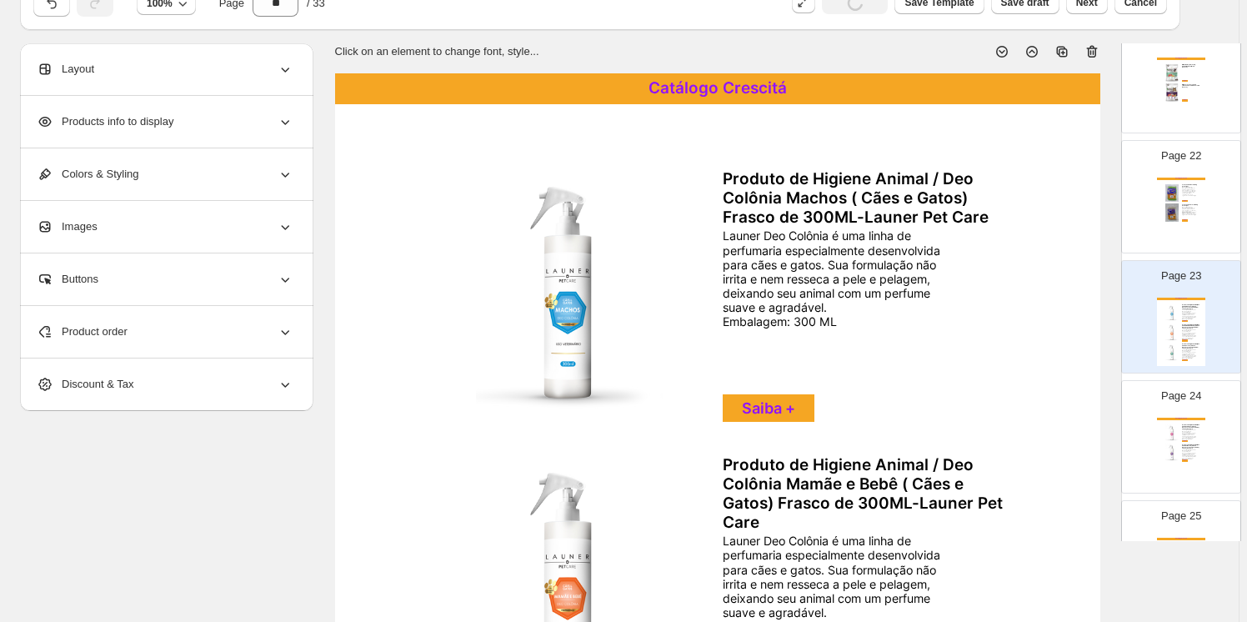
drag, startPoint x: 1093, startPoint y: 44, endPoint x: 1086, endPoint y: 142, distance: 97.8
click at [1093, 47] on icon at bounding box center [1092, 51] width 17 height 17
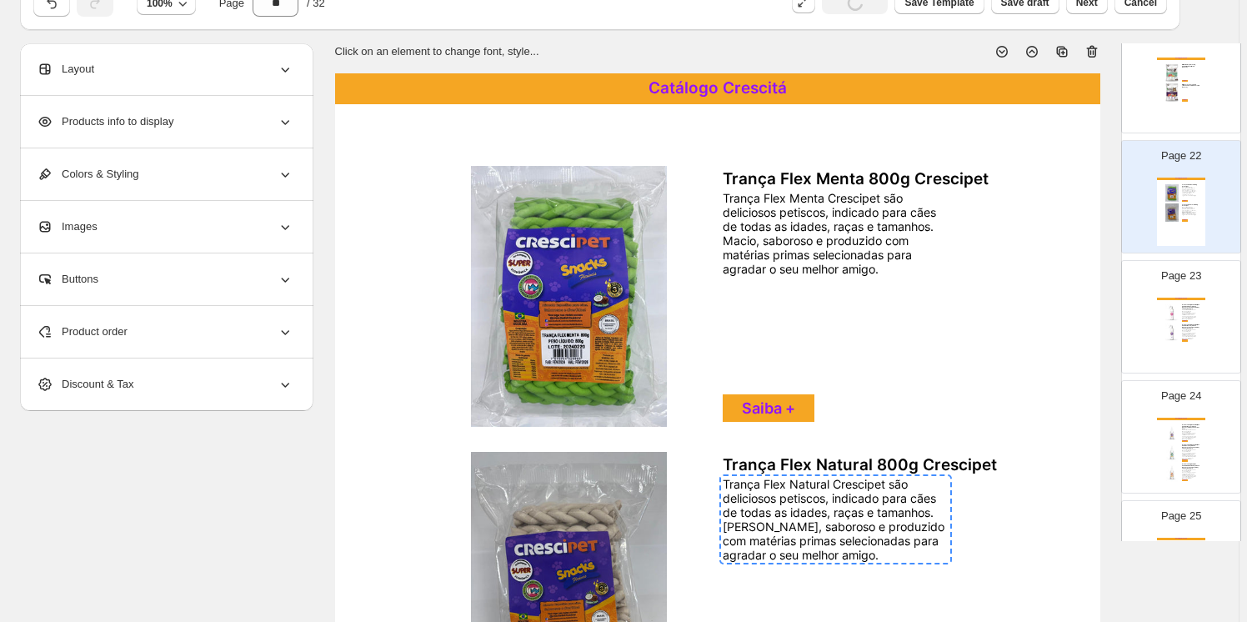
drag, startPoint x: 1197, startPoint y: 311, endPoint x: 1145, endPoint y: 301, distance: 53.5
click at [1197, 311] on div "Catálogo Crescitá Produto de Higiene Animal / Deo Colônia Fêmeas ( Cães e Gatos…" at bounding box center [1181, 332] width 48 height 68
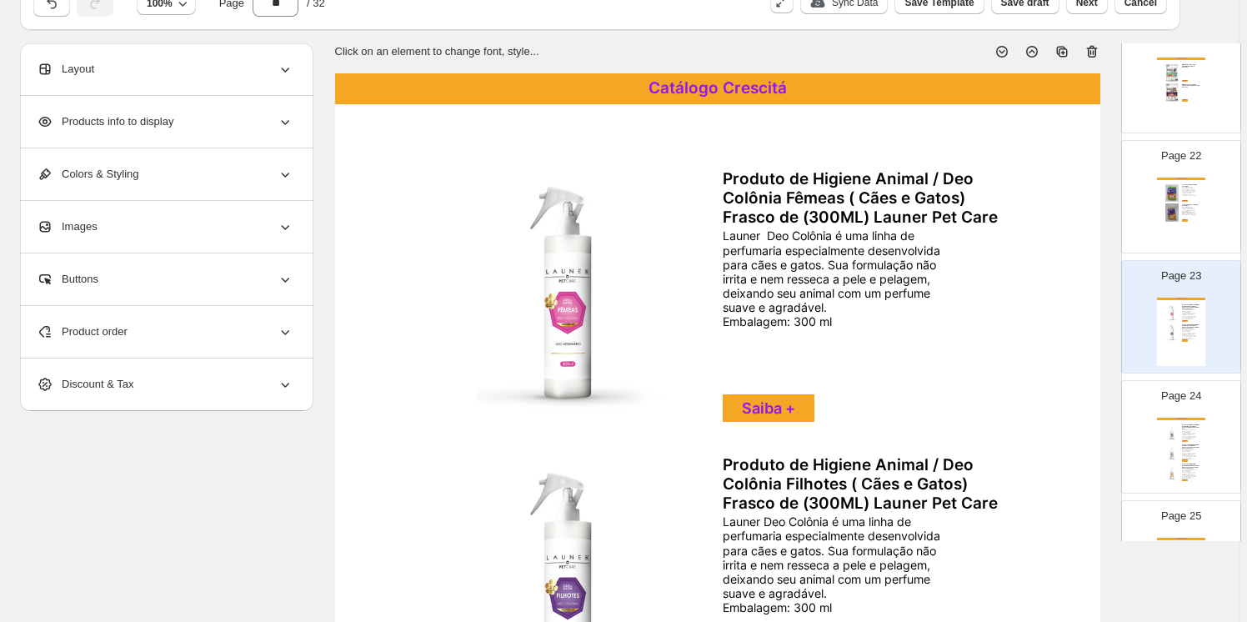
click at [1094, 48] on icon at bounding box center [1091, 52] width 11 height 13
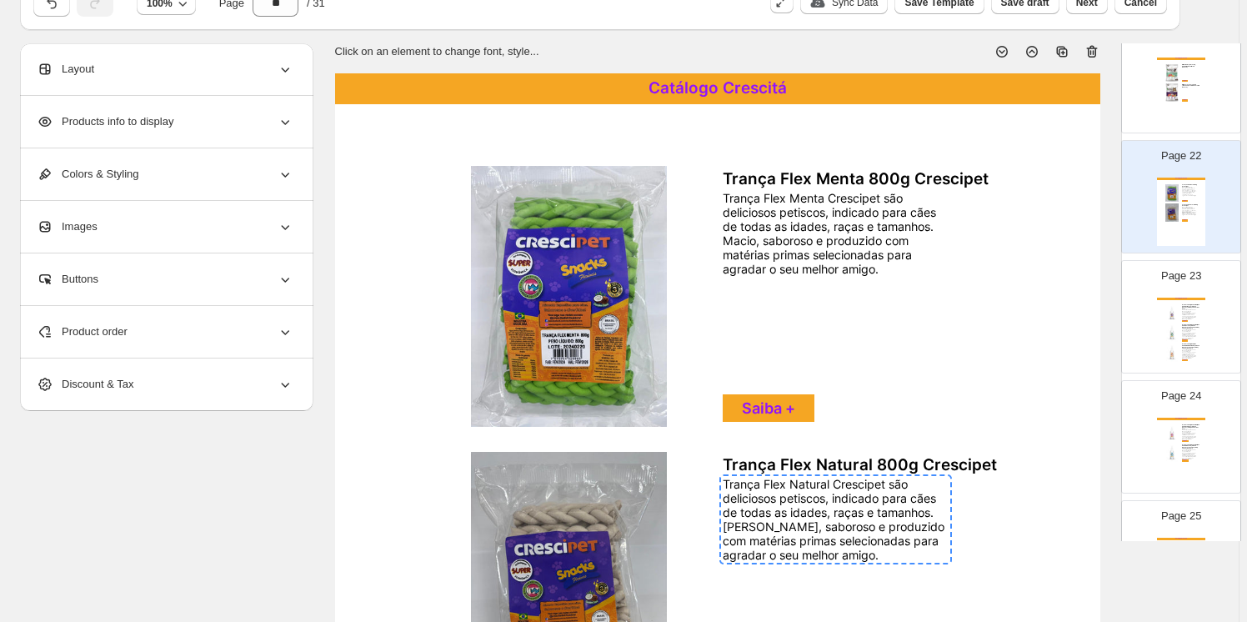
click at [1183, 298] on div "Catálogo Crescitá" at bounding box center [1181, 299] width 48 height 3
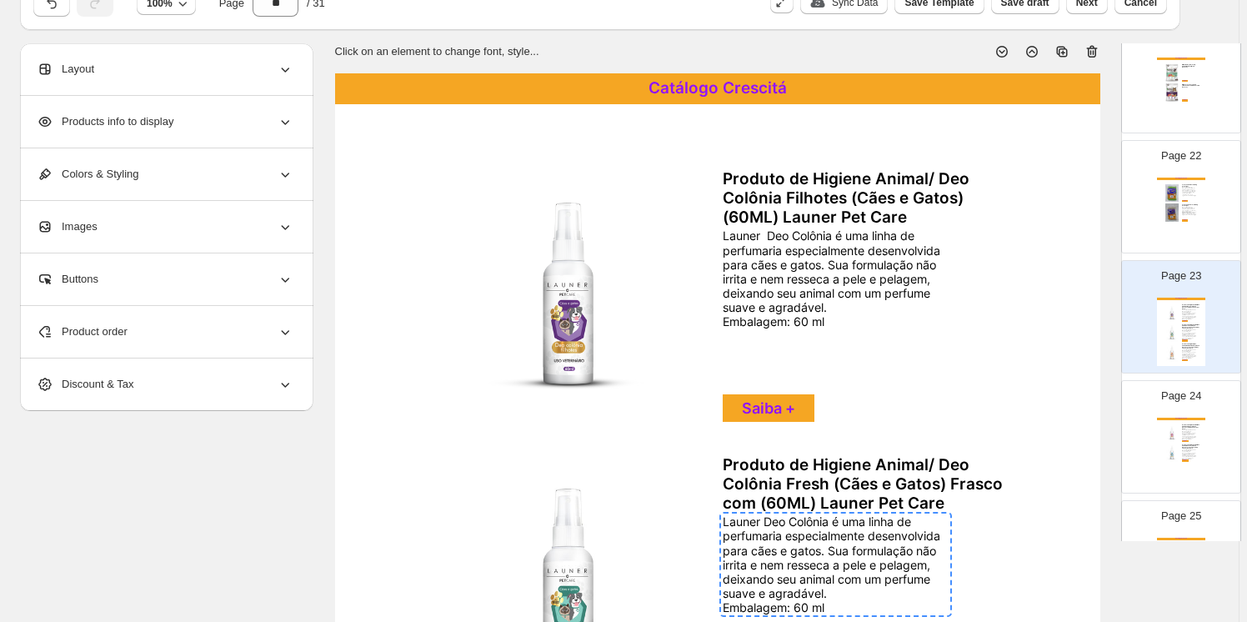
click at [1094, 52] on icon at bounding box center [1092, 51] width 17 height 17
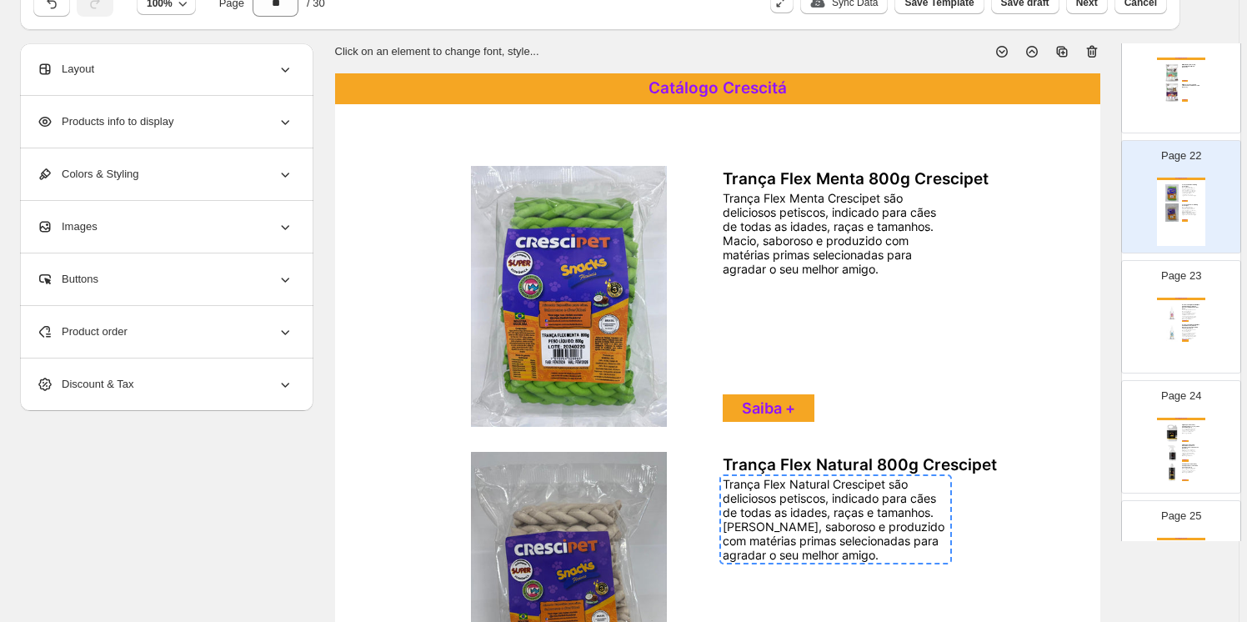
click at [1091, 50] on icon at bounding box center [1091, 52] width 2 height 5
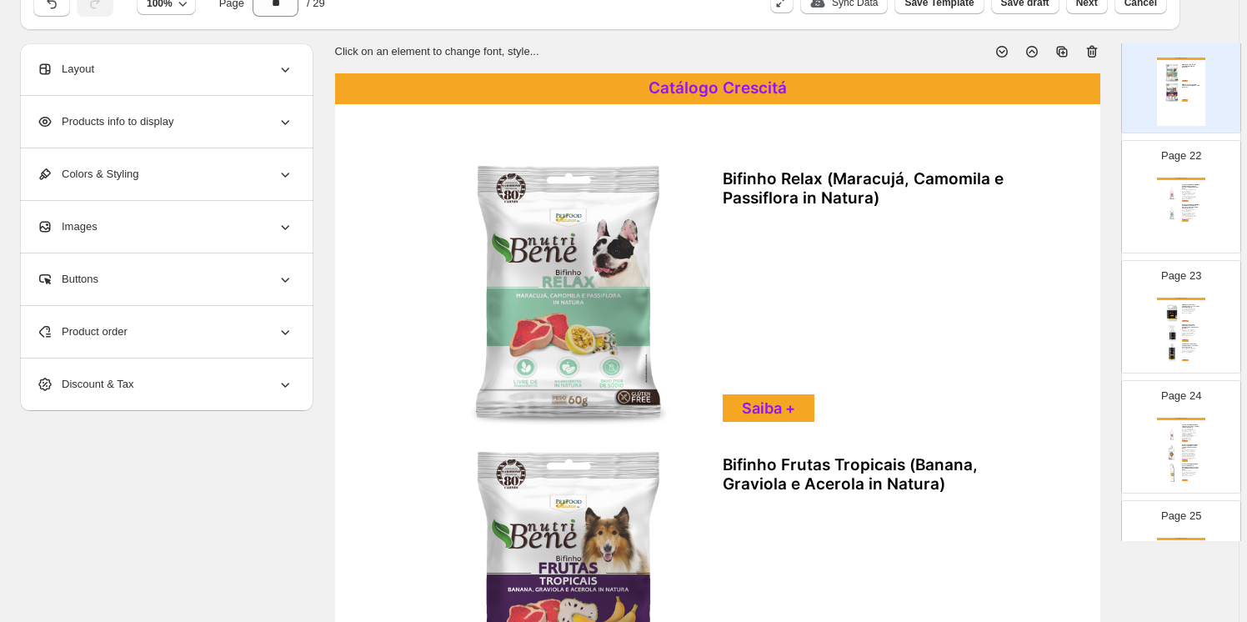
click at [1188, 198] on div "Catálogo Crescitá Produto de Higiene Animal/ Deo Colônia Fêmeas ( Cães e Gatos)…" at bounding box center [1181, 212] width 48 height 68
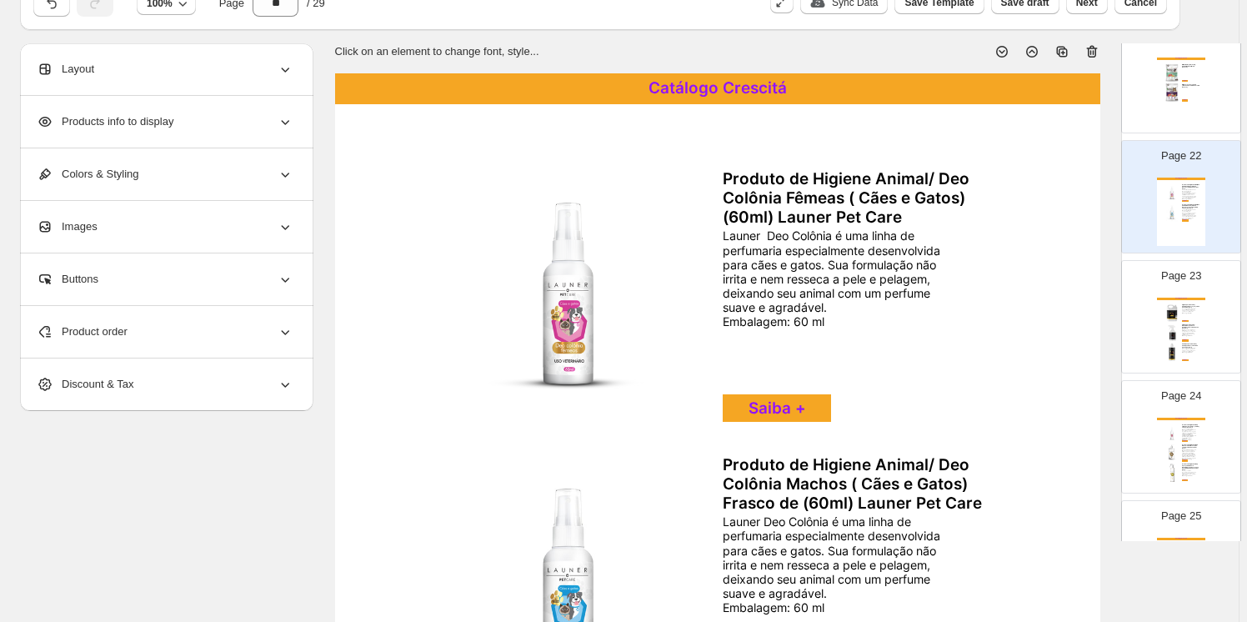
drag, startPoint x: 1093, startPoint y: 48, endPoint x: 1099, endPoint y: 63, distance: 16.1
click at [1096, 52] on icon at bounding box center [1092, 51] width 17 height 17
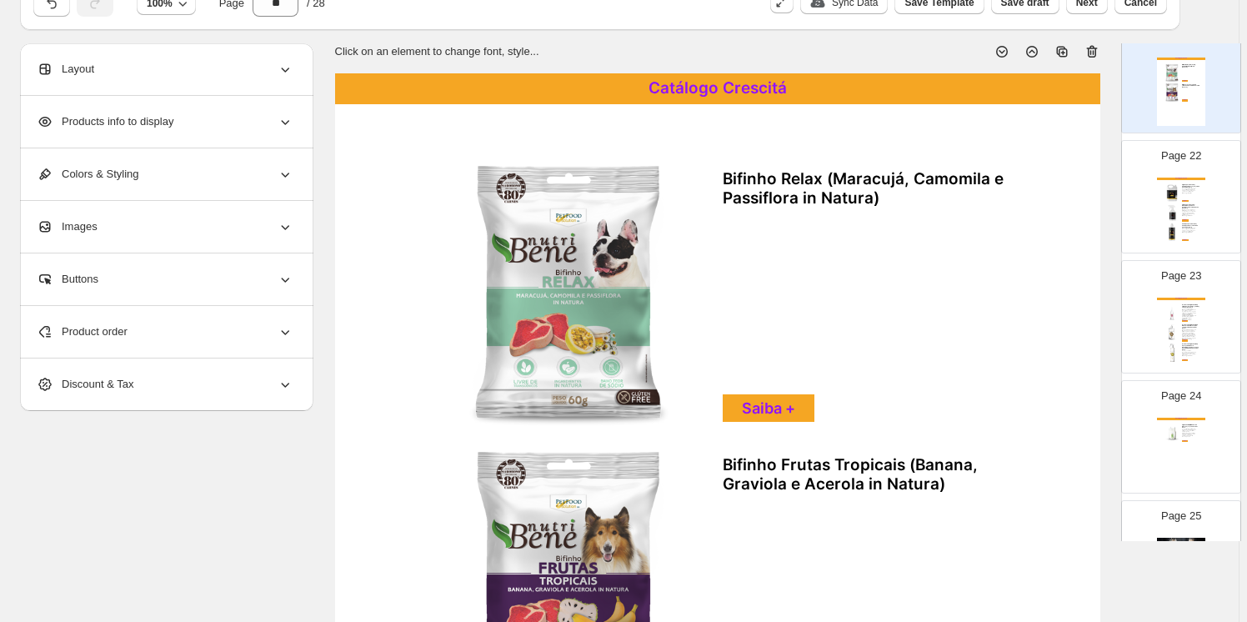
click at [1195, 197] on div "Catálogo Crescitá Higiene para Cavalos/ Shampoo Neutro (5L) Linha Seven Pet Car…" at bounding box center [1181, 212] width 48 height 68
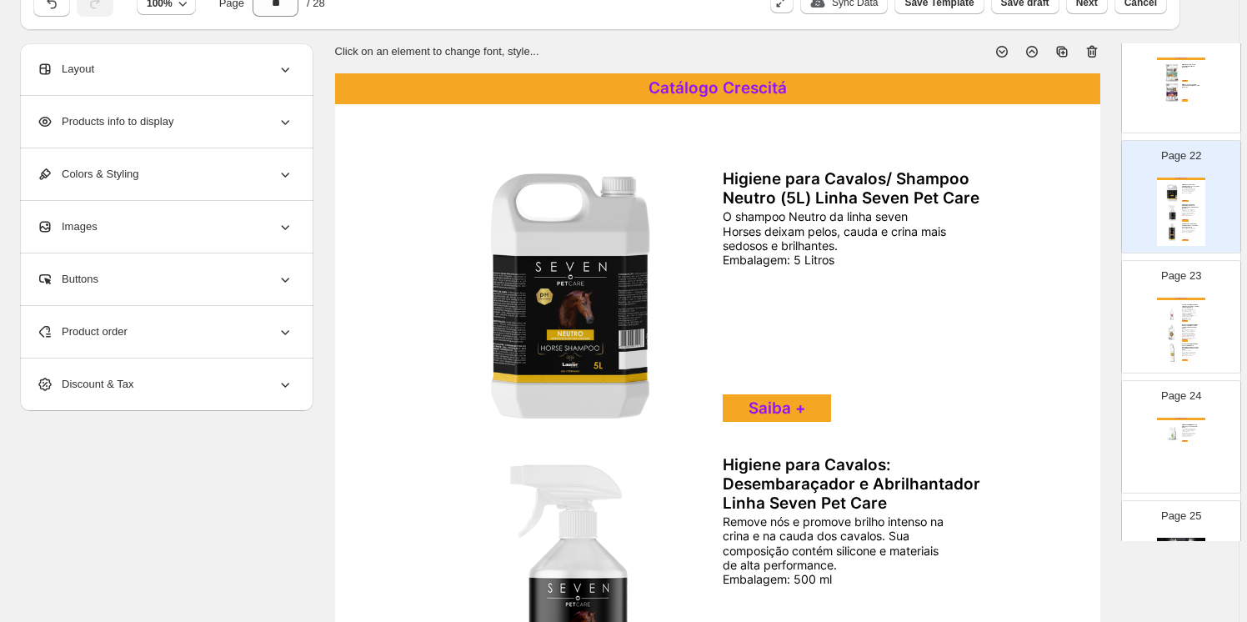
click at [1094, 53] on icon at bounding box center [1092, 51] width 17 height 17
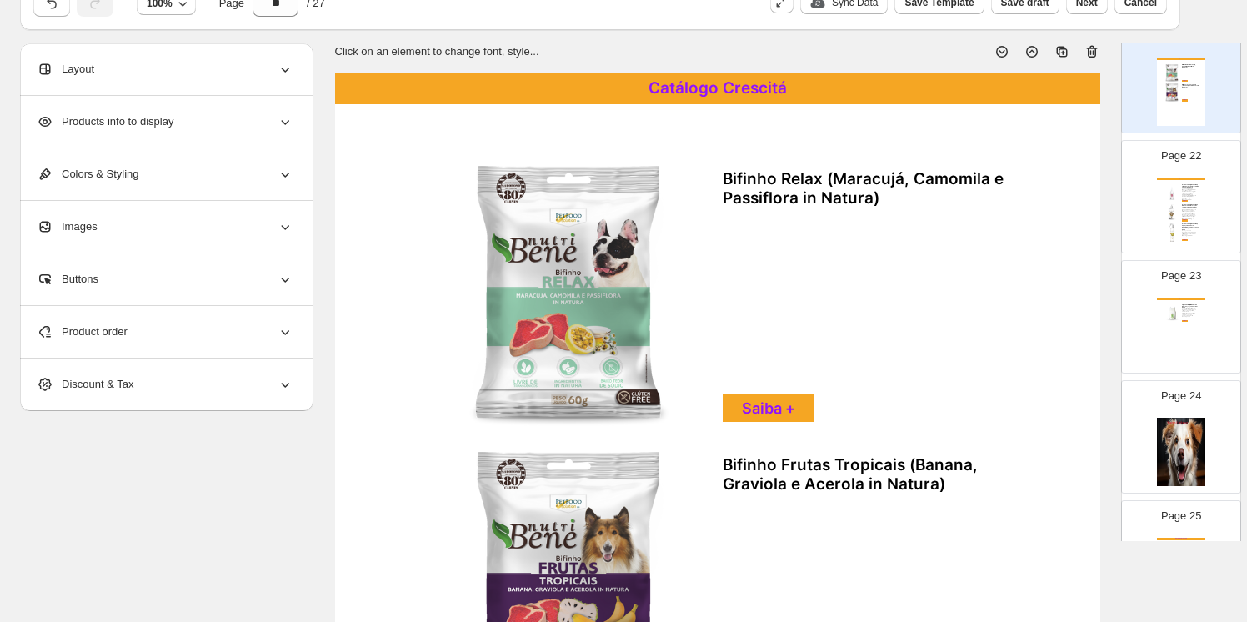
click at [1184, 209] on div "Por conter Óleo de Abacate Nanoencapsulado e Silicone, oferece profunda hidrata…" at bounding box center [1189, 214] width 14 height 10
type input "**"
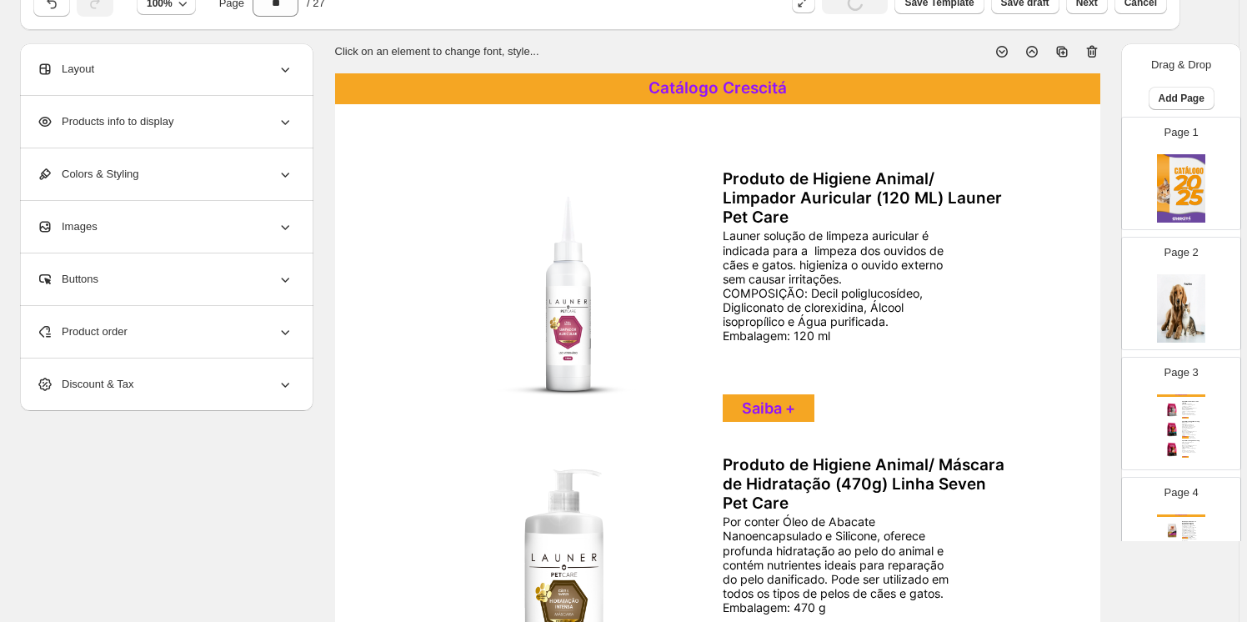
scroll to position [2498, 0]
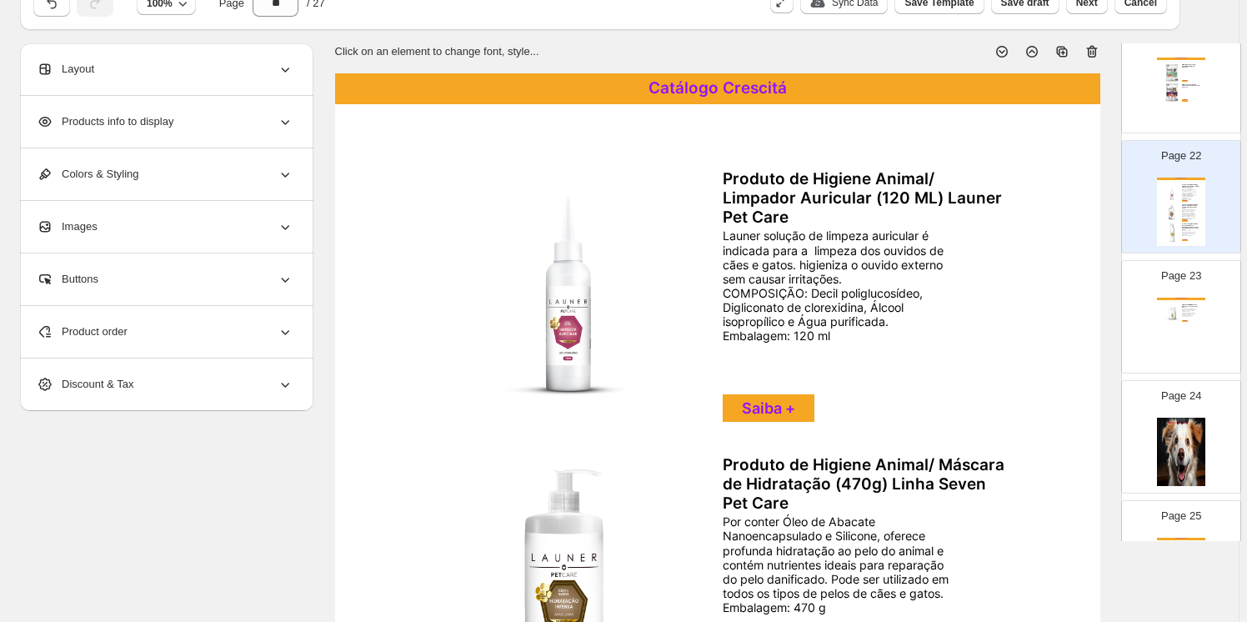
drag, startPoint x: 1091, startPoint y: 52, endPoint x: 1103, endPoint y: 73, distance: 24.6
click at [1095, 53] on icon at bounding box center [1092, 51] width 17 height 17
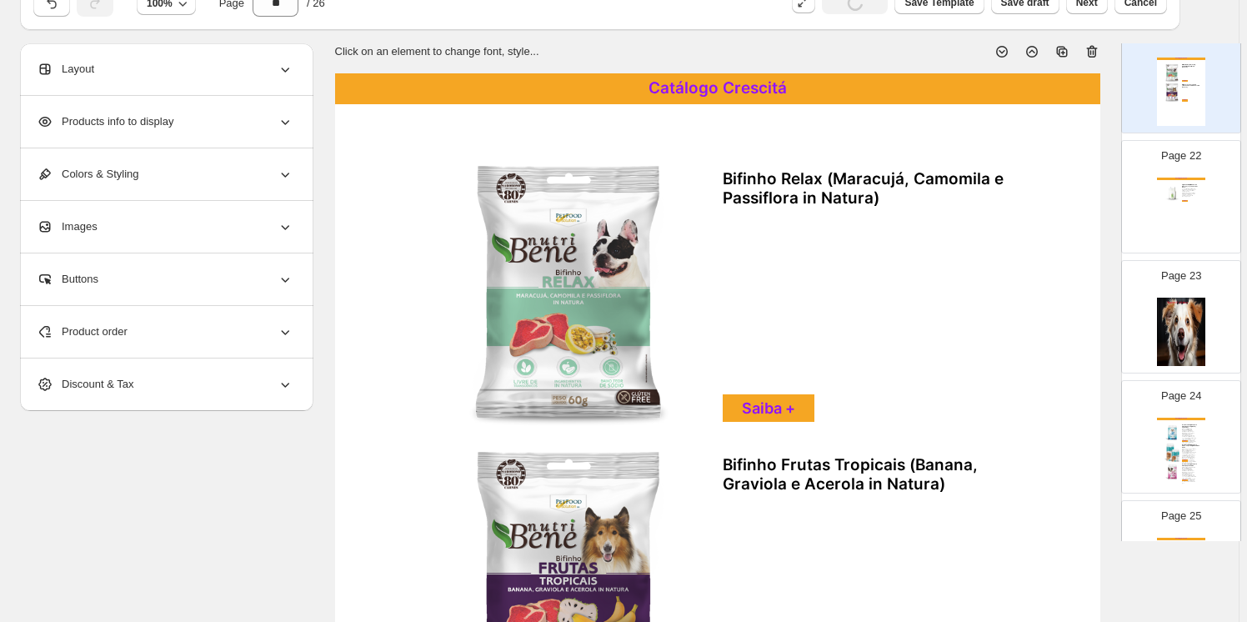
click at [1188, 196] on div "Catálogo Crescitá Higiene Animal/ Eliminador de Odores (1L) Launer Pet Care Lau…" at bounding box center [1181, 212] width 48 height 68
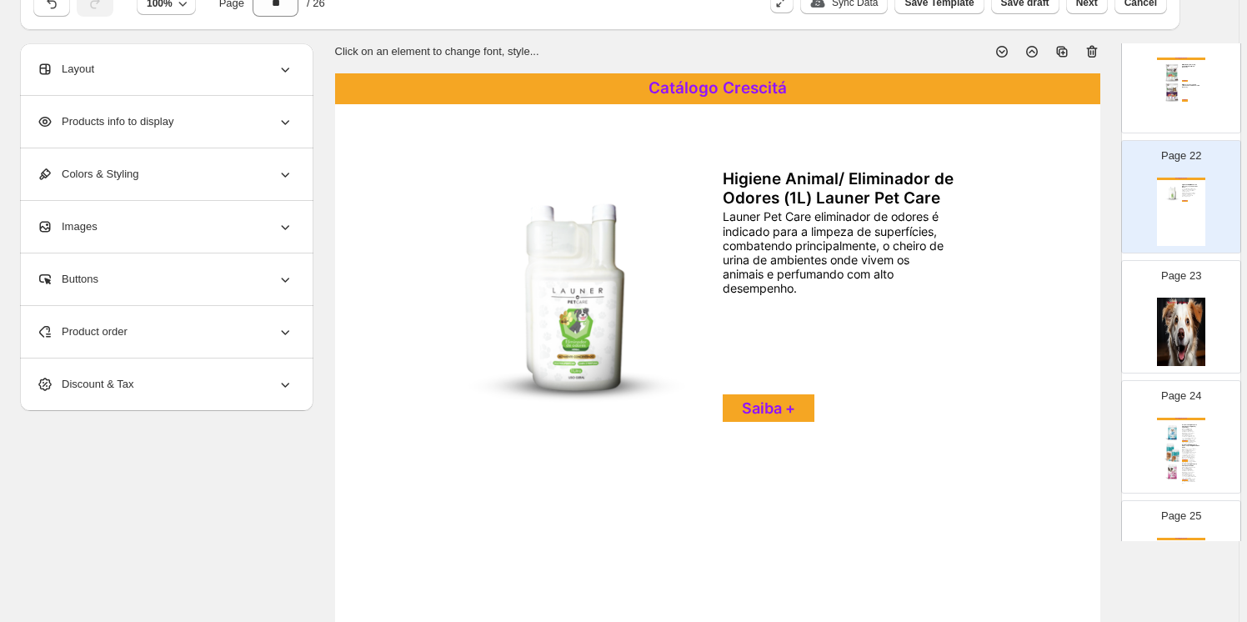
drag, startPoint x: 1095, startPoint y: 53, endPoint x: 1098, endPoint y: 64, distance: 11.3
click at [1097, 56] on icon at bounding box center [1092, 51] width 17 height 17
type input "**"
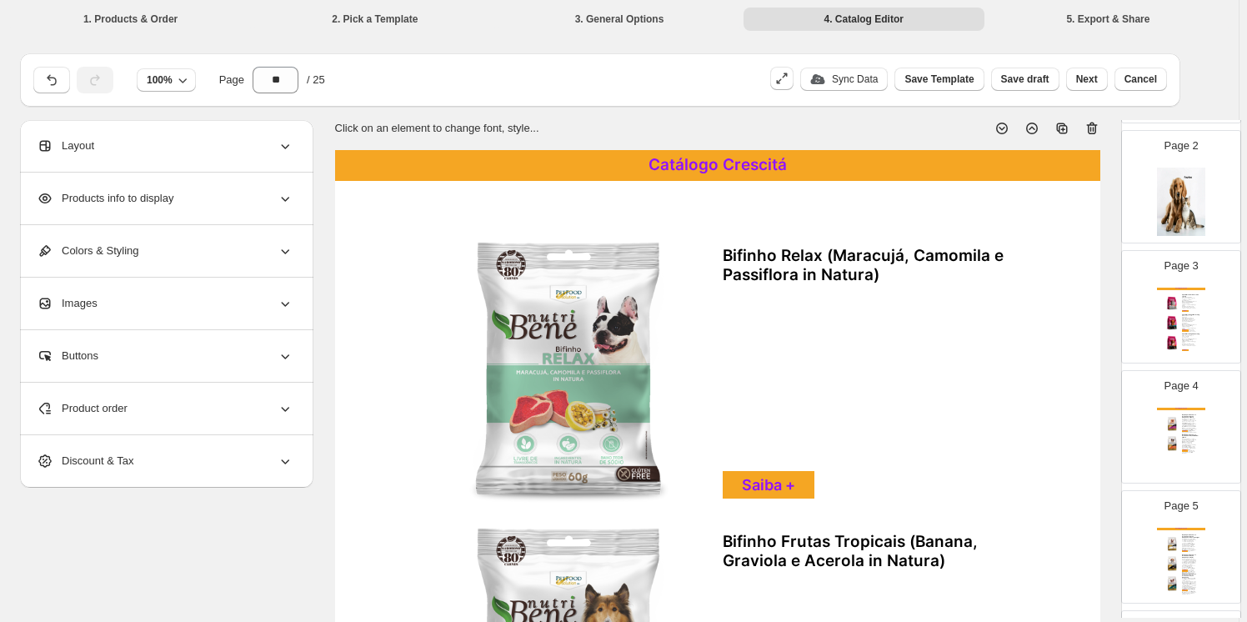
scroll to position [0, 0]
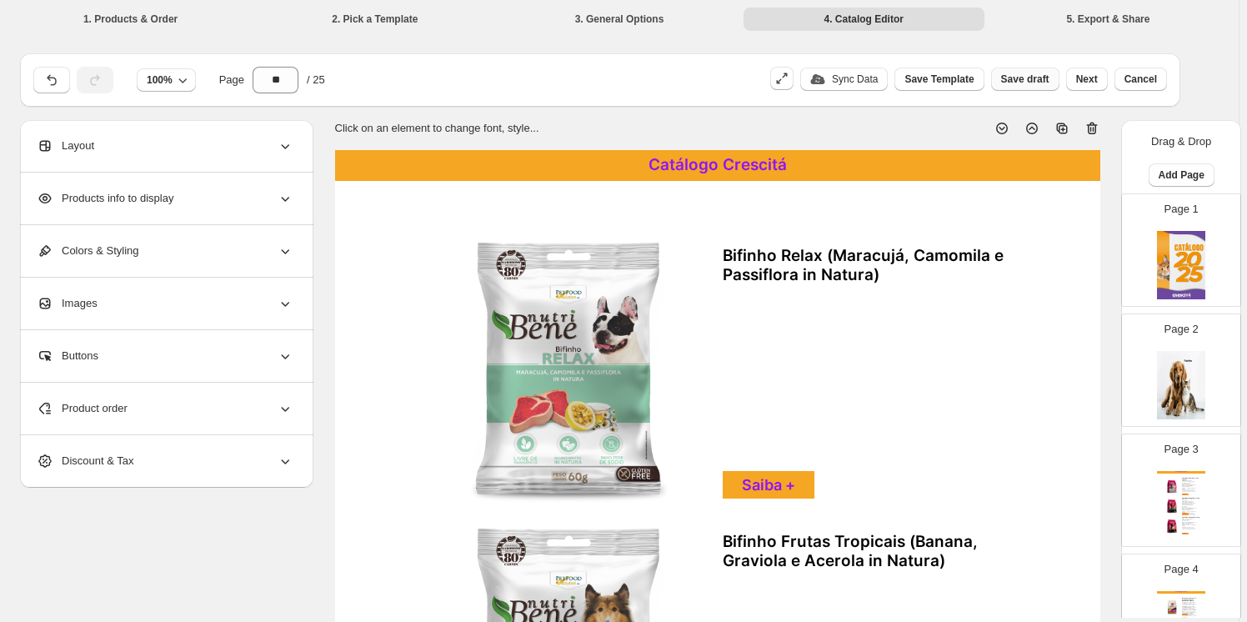
click at [1036, 70] on button "Save draft" at bounding box center [1025, 79] width 68 height 23
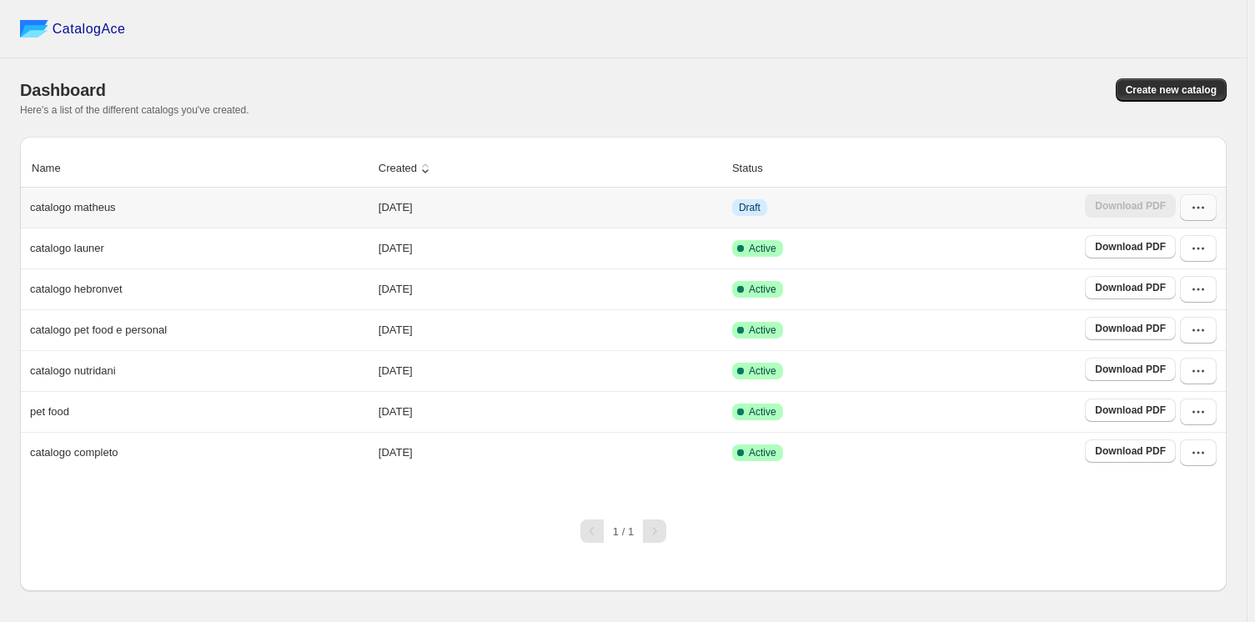
click at [1200, 205] on icon "button" at bounding box center [1198, 207] width 17 height 17
click at [1171, 349] on span "Edit" at bounding box center [1195, 357] width 85 height 17
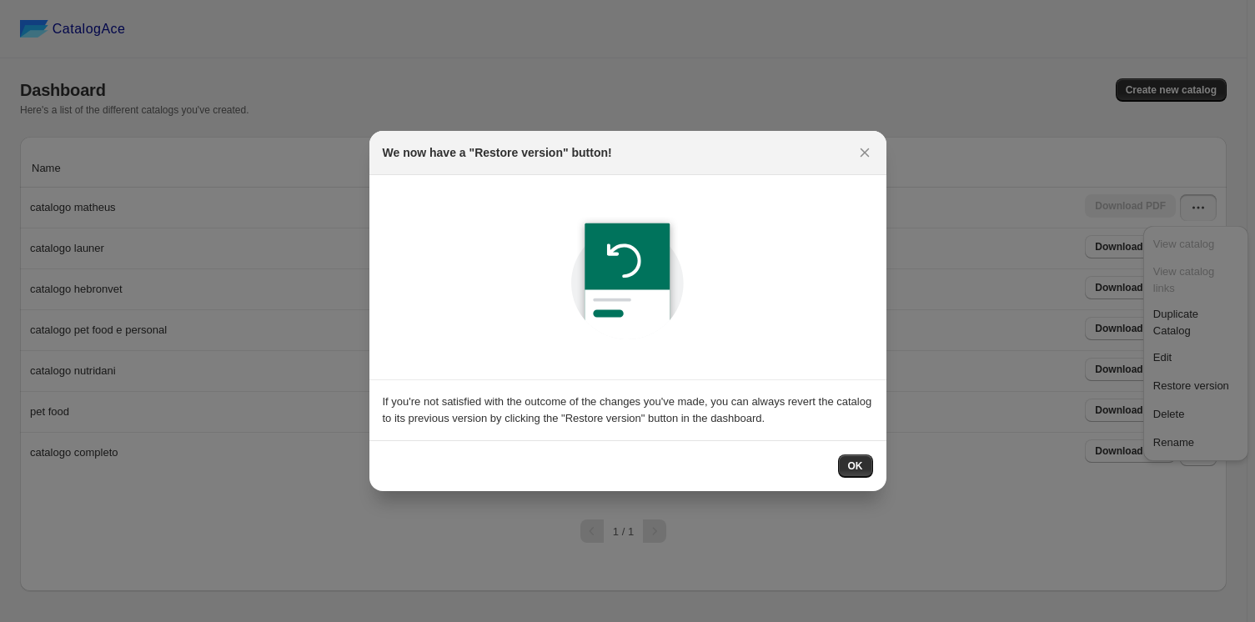
click at [859, 467] on span "OK" at bounding box center [855, 465] width 15 height 13
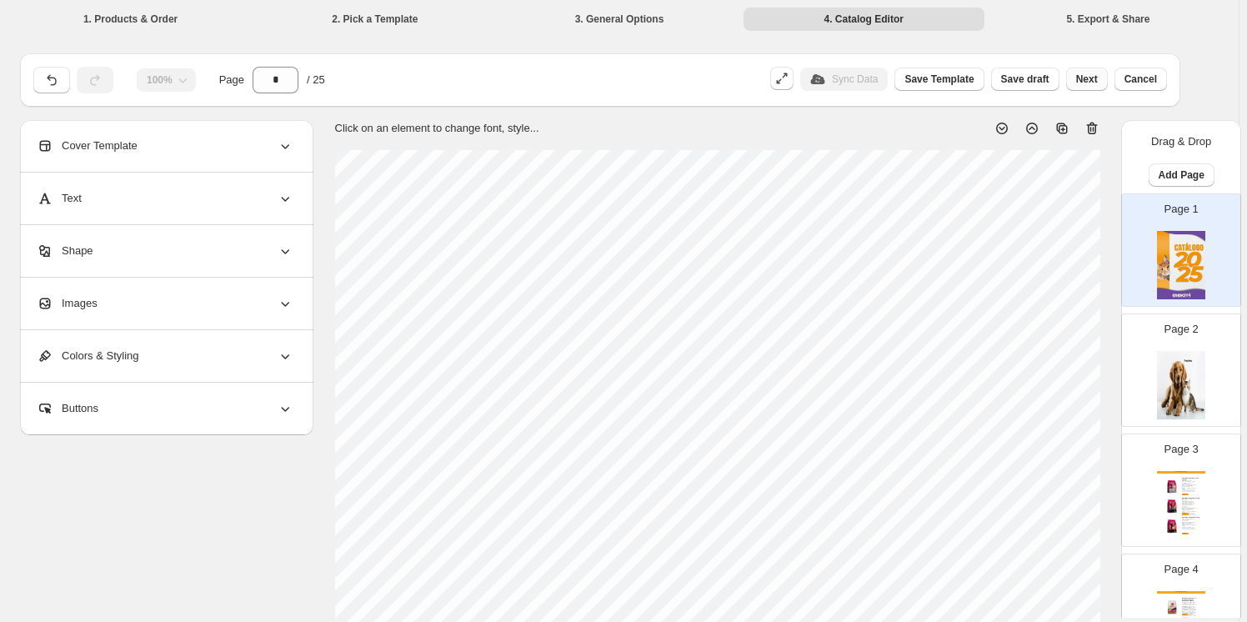
click at [1092, 74] on span "Next" at bounding box center [1087, 79] width 22 height 13
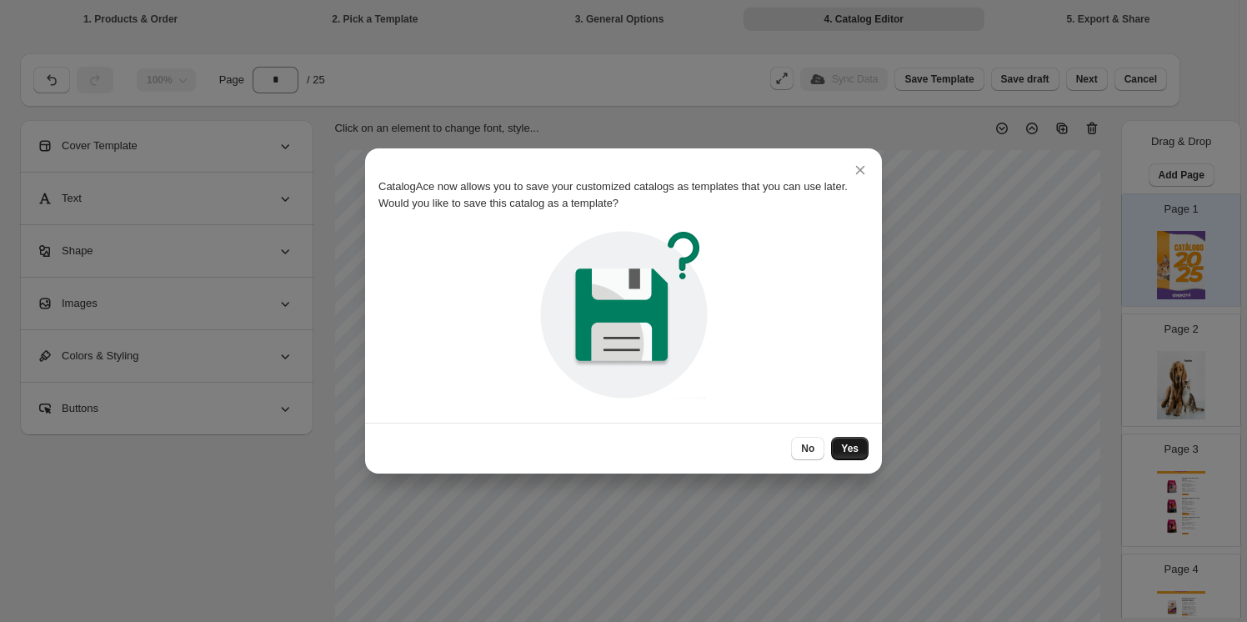
click at [852, 447] on span "Yes" at bounding box center [850, 448] width 18 height 13
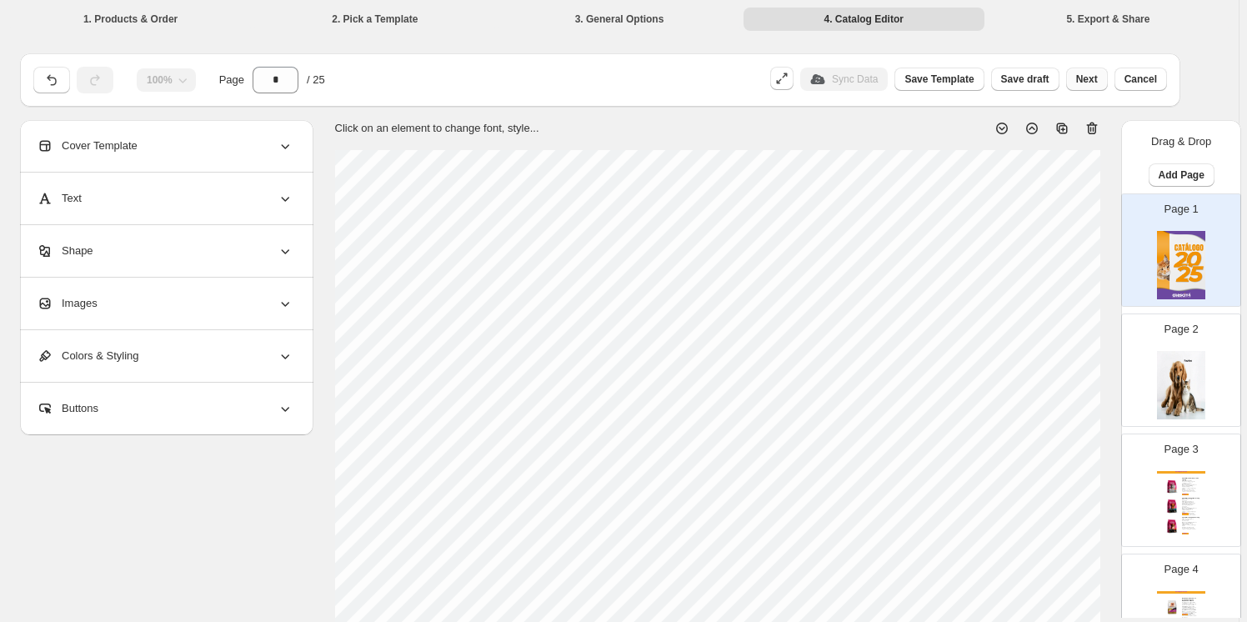
click at [1091, 76] on span "Next" at bounding box center [1087, 79] width 22 height 13
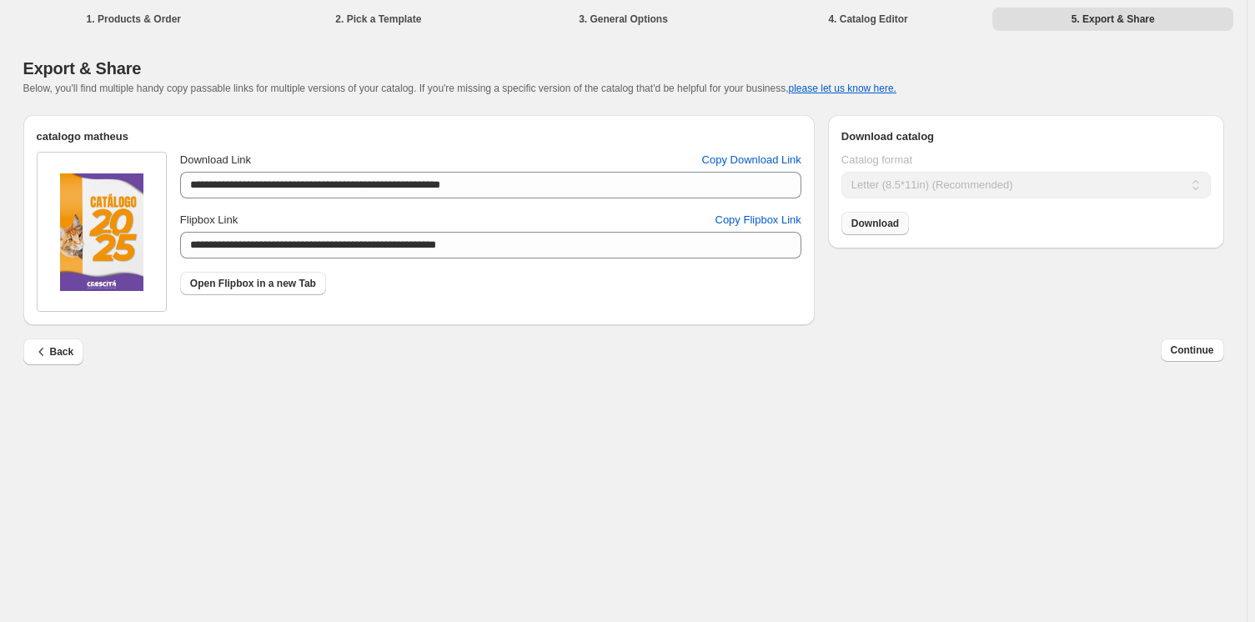
click at [868, 223] on span "Download" at bounding box center [875, 223] width 48 height 13
click at [1186, 346] on span "Continue" at bounding box center [1192, 350] width 43 height 13
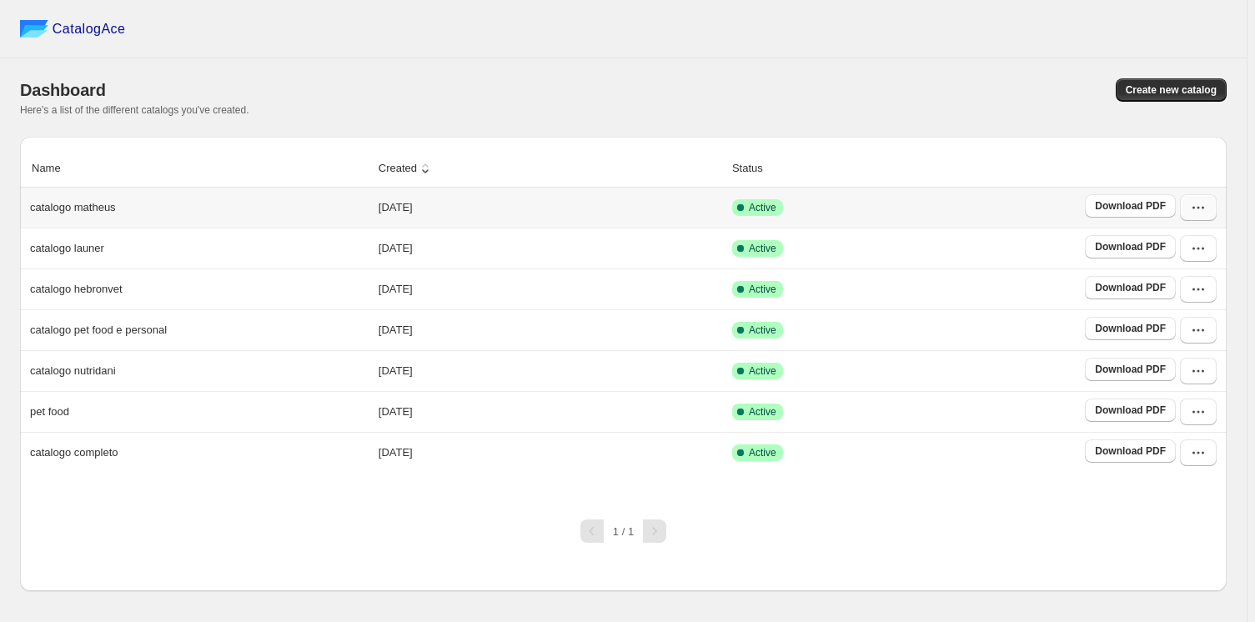
click at [1203, 203] on icon "button" at bounding box center [1198, 207] width 17 height 17
click at [1174, 349] on span "Edit" at bounding box center [1195, 357] width 85 height 17
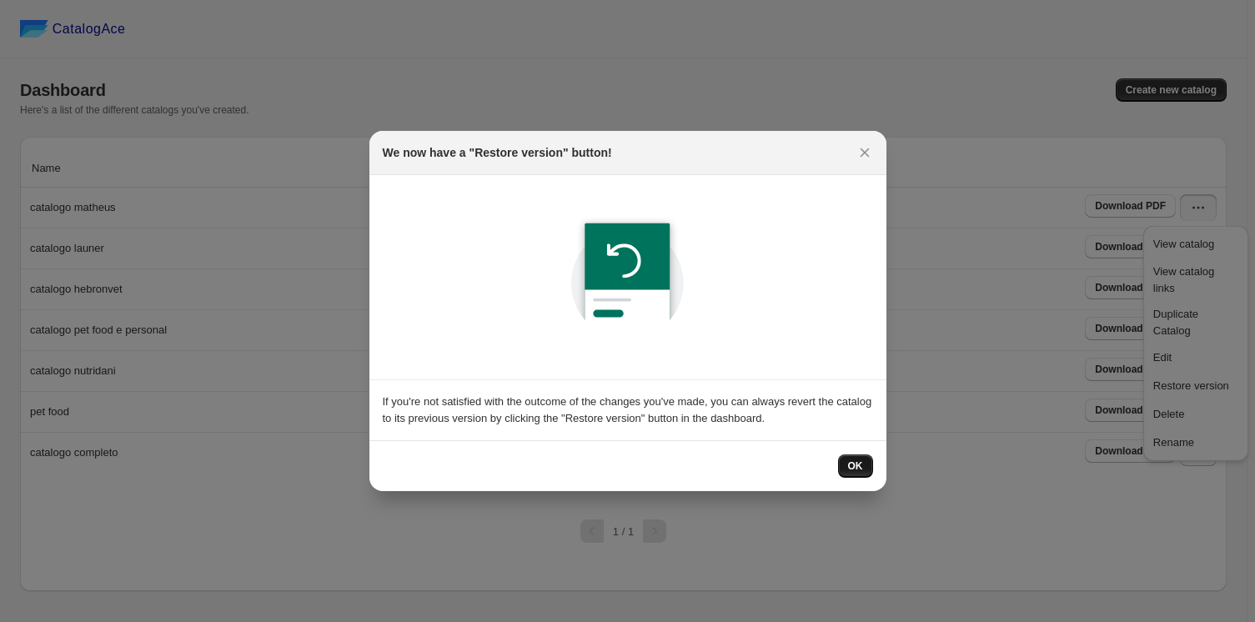
click at [856, 471] on span "OK" at bounding box center [855, 465] width 15 height 13
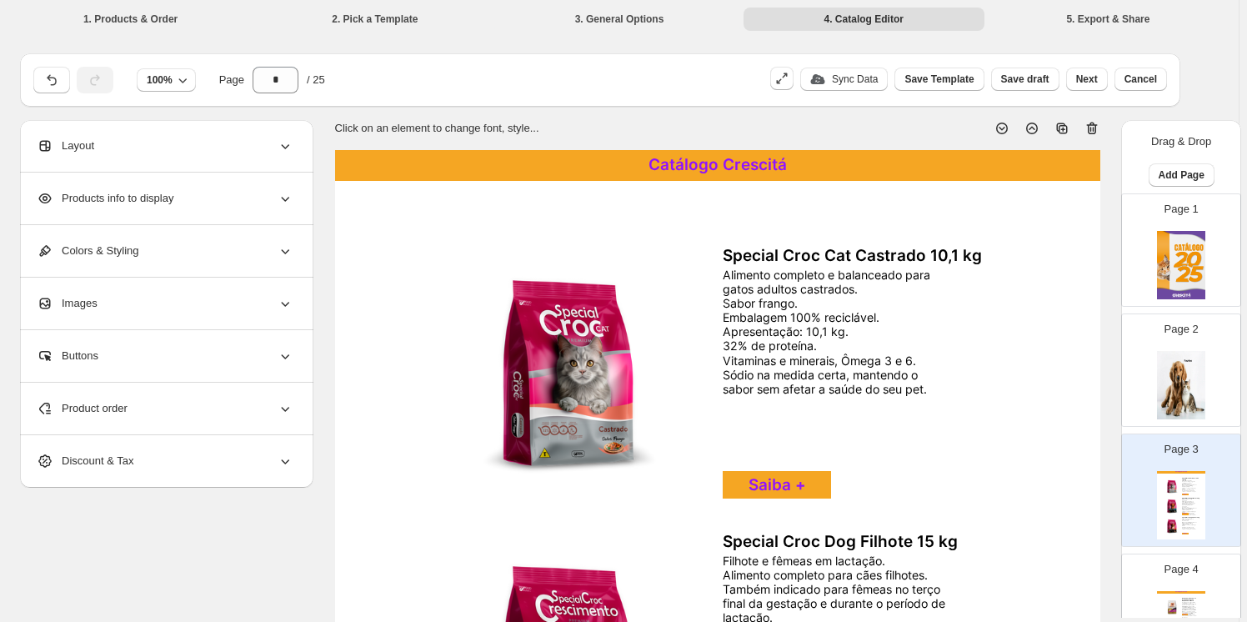
click at [572, 371] on img at bounding box center [569, 373] width 286 height 261
select select "*******"
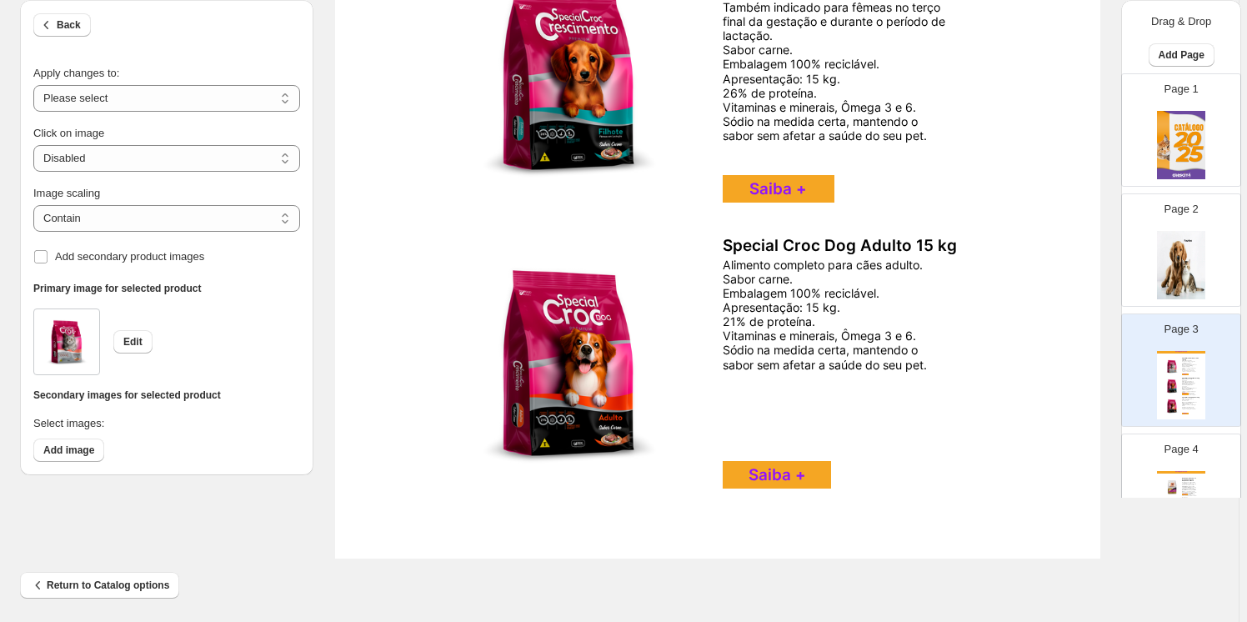
scroll to position [585, 0]
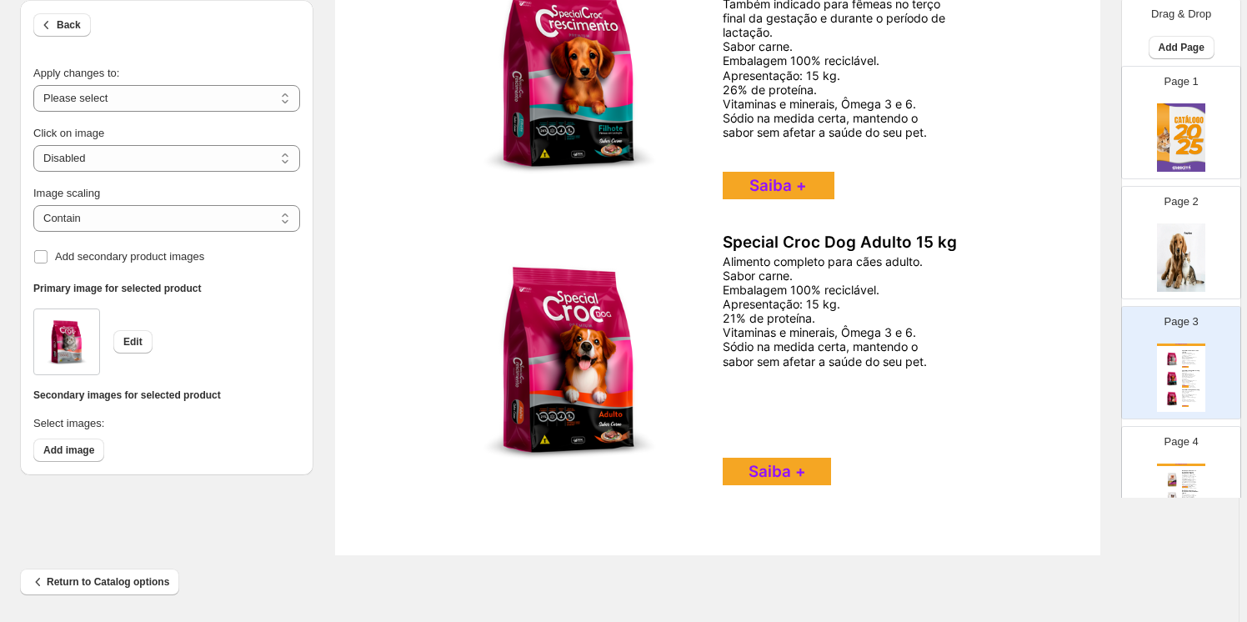
click at [1162, 448] on div "Page 4 Catálogo Crescitá Ração para Cachorro Prohealth - Raças Pequenas - Filho…" at bounding box center [1174, 476] width 105 height 112
type input "*"
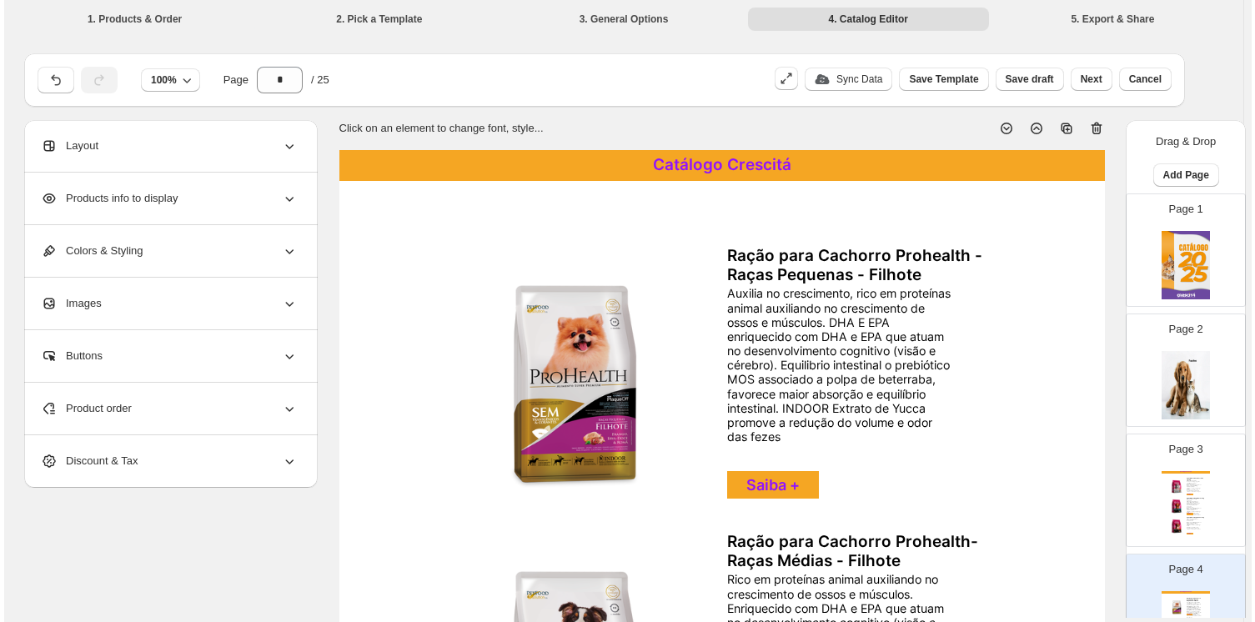
scroll to position [0, 0]
drag, startPoint x: 1035, startPoint y: 84, endPoint x: 1027, endPoint y: 99, distance: 16.8
click at [1034, 83] on span "Save draft" at bounding box center [1025, 79] width 48 height 13
